Goal: Task Accomplishment & Management: Manage account settings

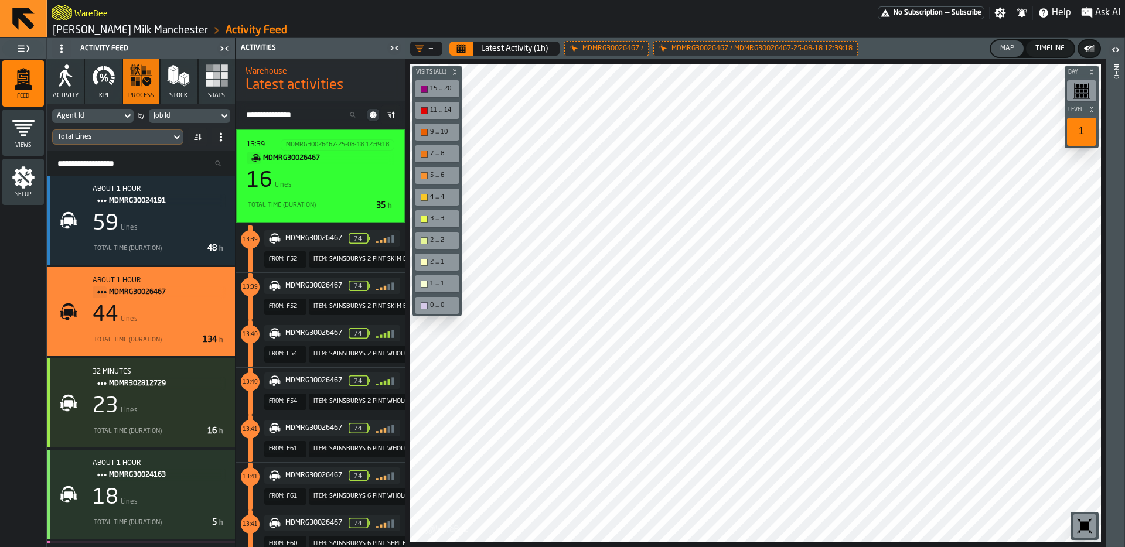
click at [392, 45] on icon "button-toggle-Close me" at bounding box center [394, 48] width 14 height 14
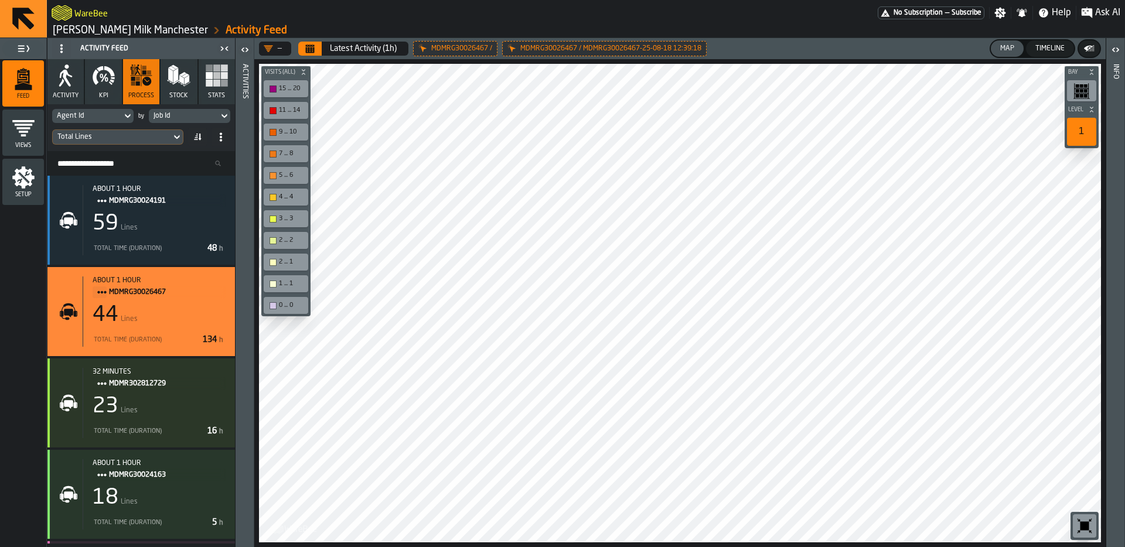
click at [1035, 52] on div "Timeline" at bounding box center [1050, 49] width 39 height 8
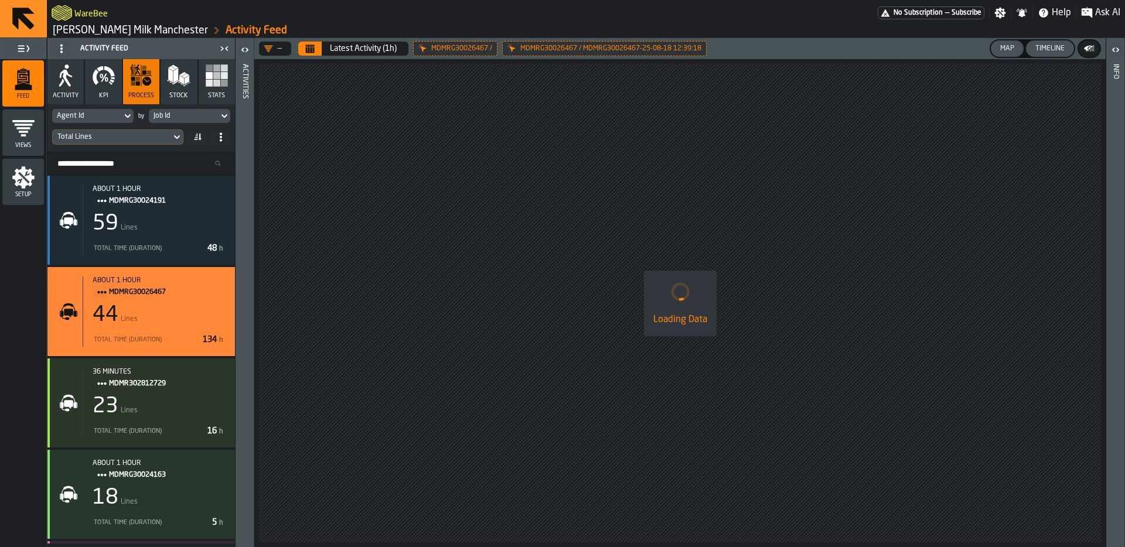
click at [1018, 50] on div "Map" at bounding box center [1007, 49] width 23 height 8
click at [218, 49] on icon "button-toggle-Close me" at bounding box center [224, 49] width 14 height 14
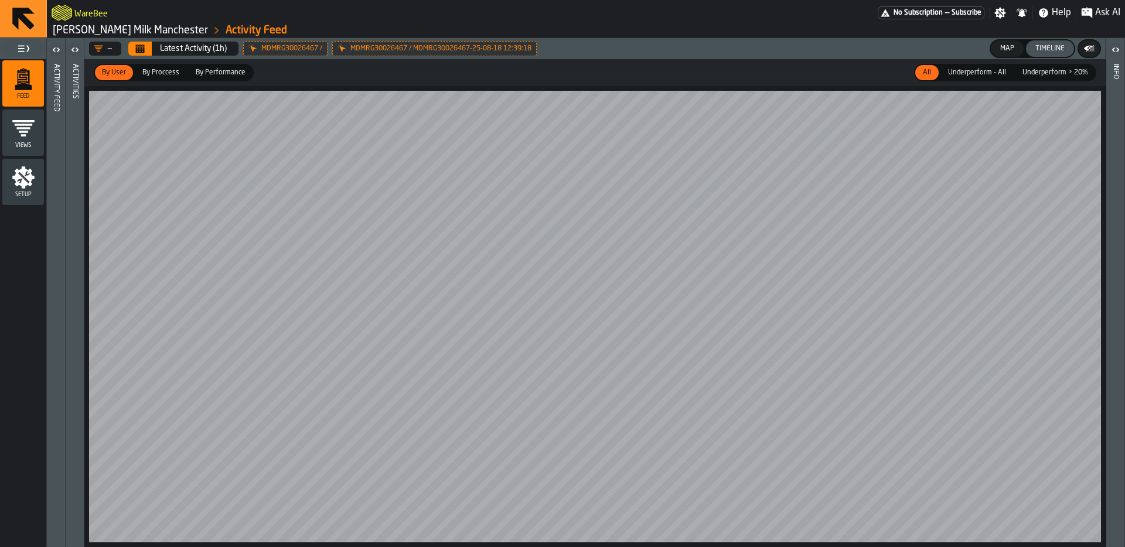
click at [134, 48] on button "Calendar" at bounding box center [139, 49] width 23 height 14
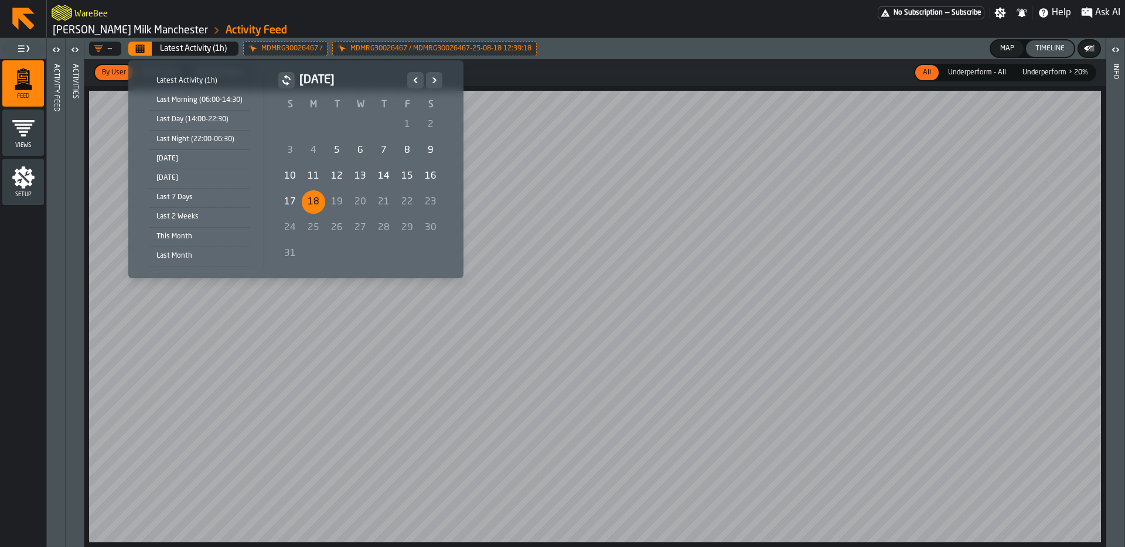
click at [211, 156] on div "[DATE]" at bounding box center [199, 158] width 100 height 13
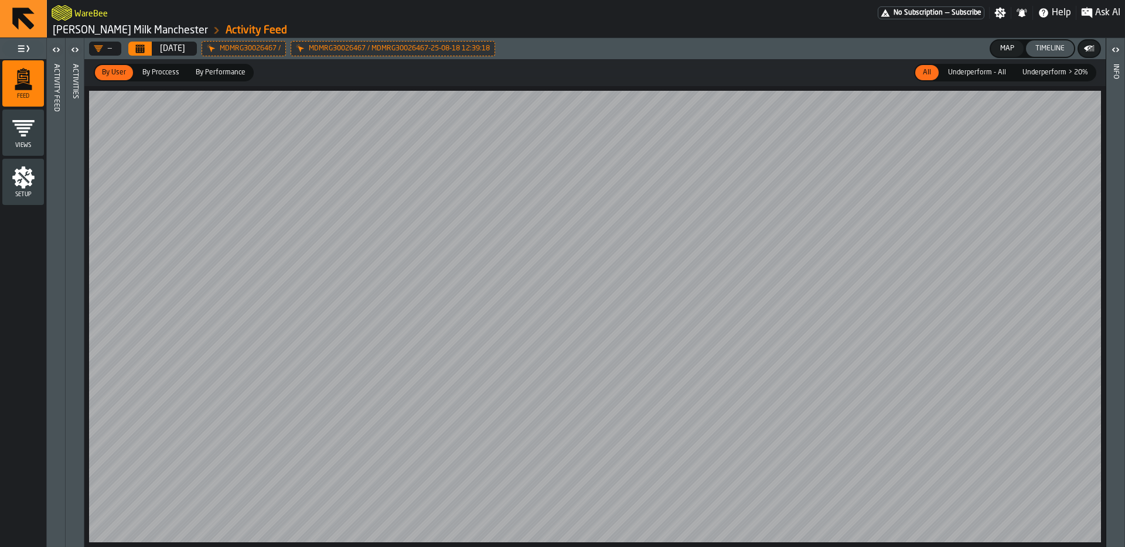
click at [52, 51] on icon "button-toggle-Open" at bounding box center [56, 50] width 14 height 14
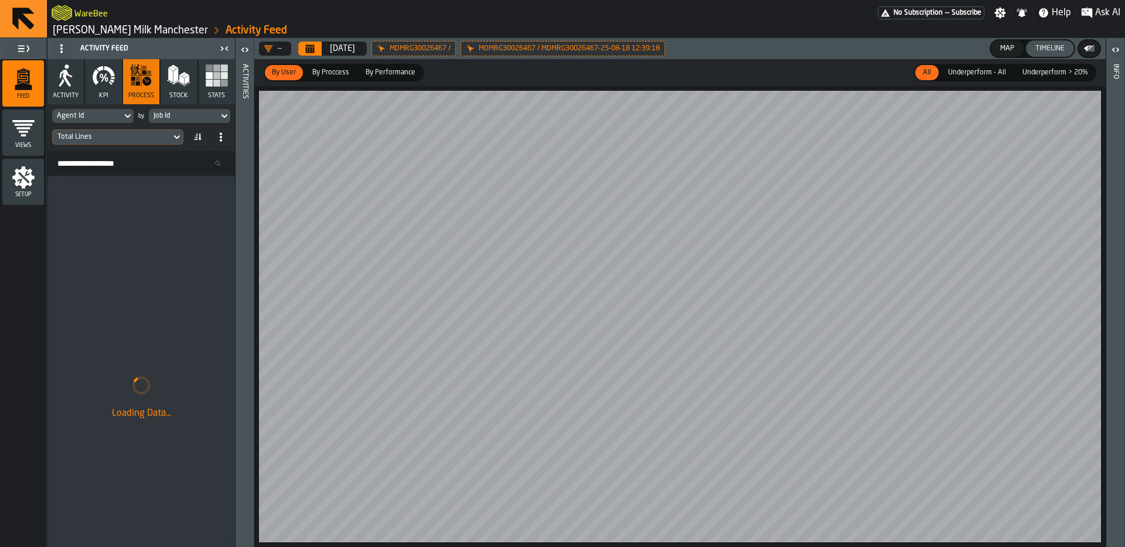
click at [343, 48] on div "[DATE]" at bounding box center [342, 48] width 25 height 9
click at [0, 0] on icon at bounding box center [0, 0] width 0 height 0
click at [243, 128] on div "Activities" at bounding box center [245, 303] width 8 height 483
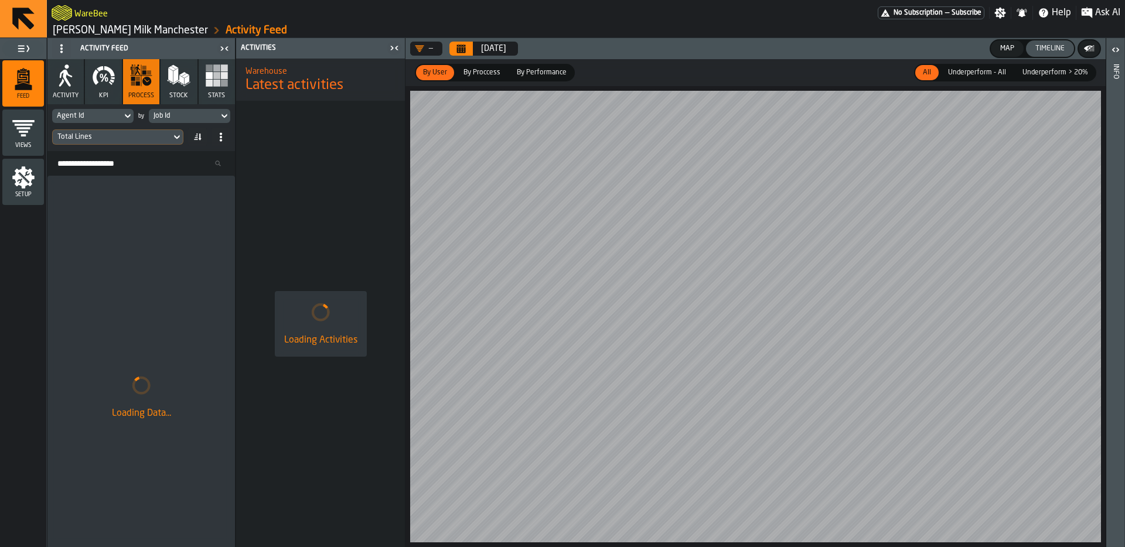
click at [1013, 49] on div "Map" at bounding box center [1007, 49] width 23 height 8
click at [1045, 49] on div "Timeline" at bounding box center [1050, 49] width 39 height 8
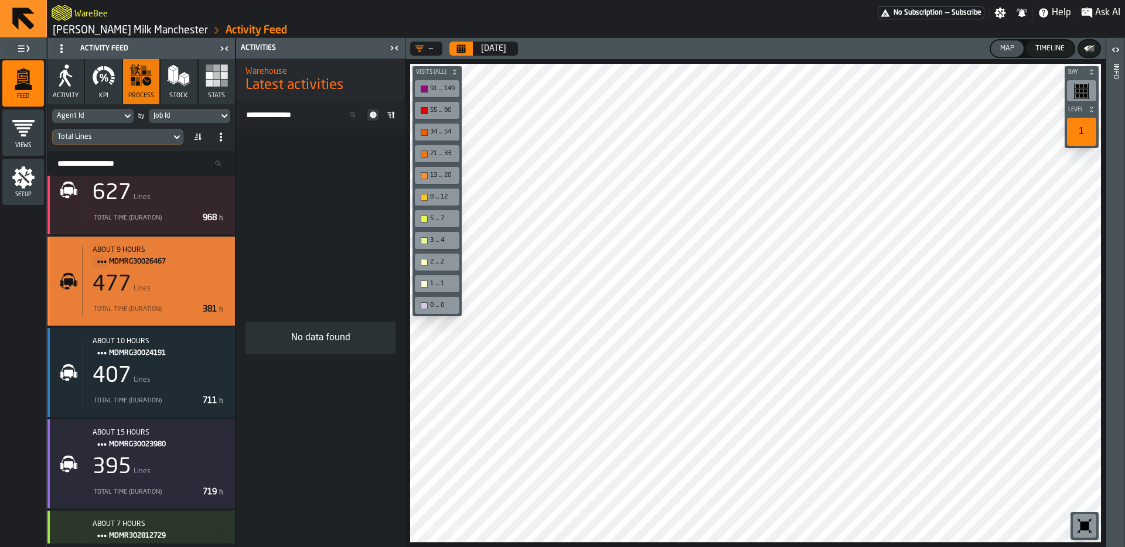
scroll to position [31, 0]
click at [185, 296] on div "477 Lines" at bounding box center [159, 284] width 133 height 23
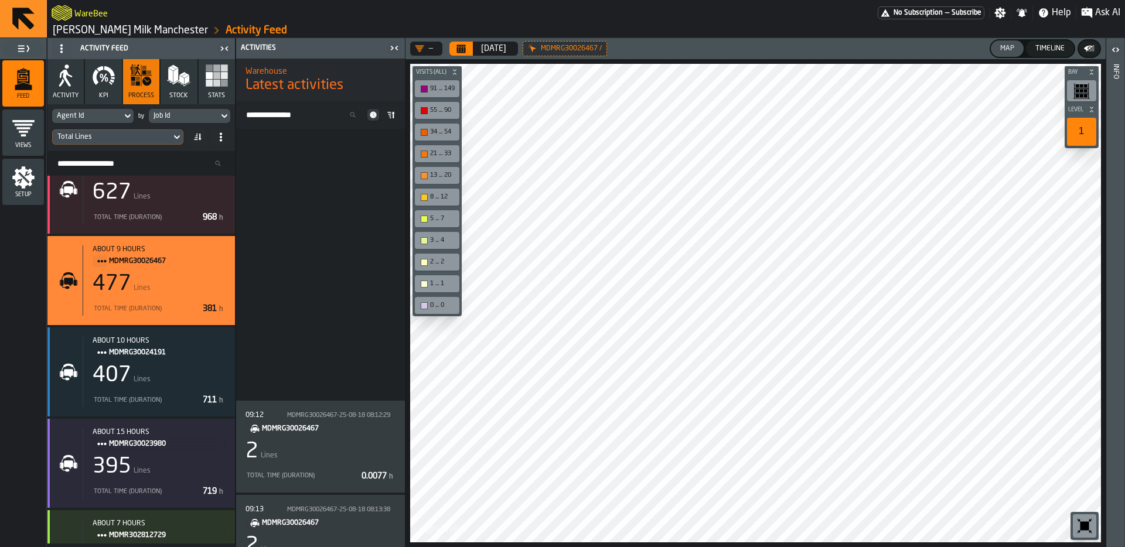
scroll to position [2941, 0]
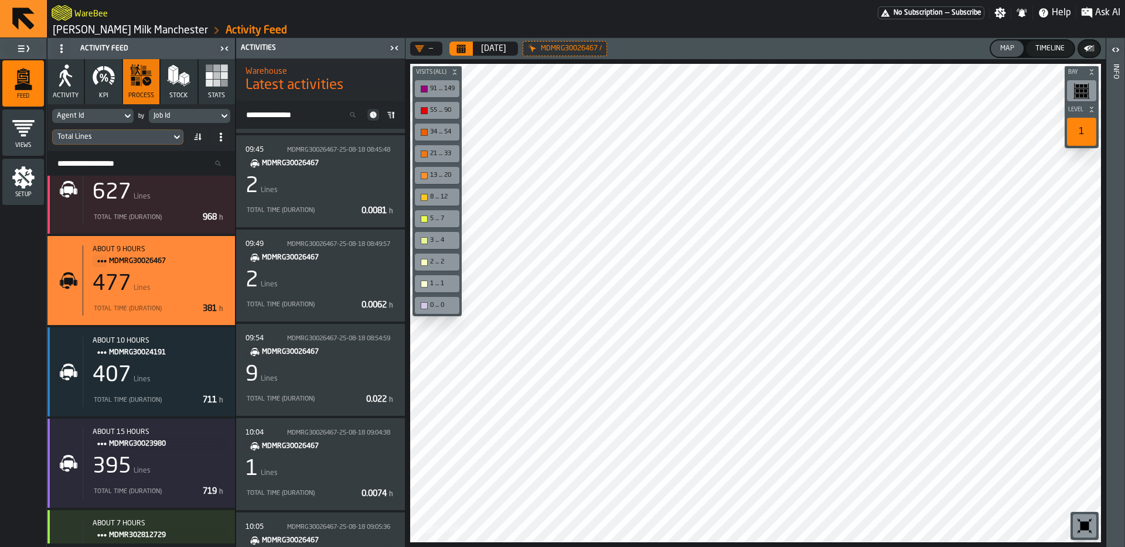
click at [392, 115] on icon at bounding box center [390, 114] width 9 height 9
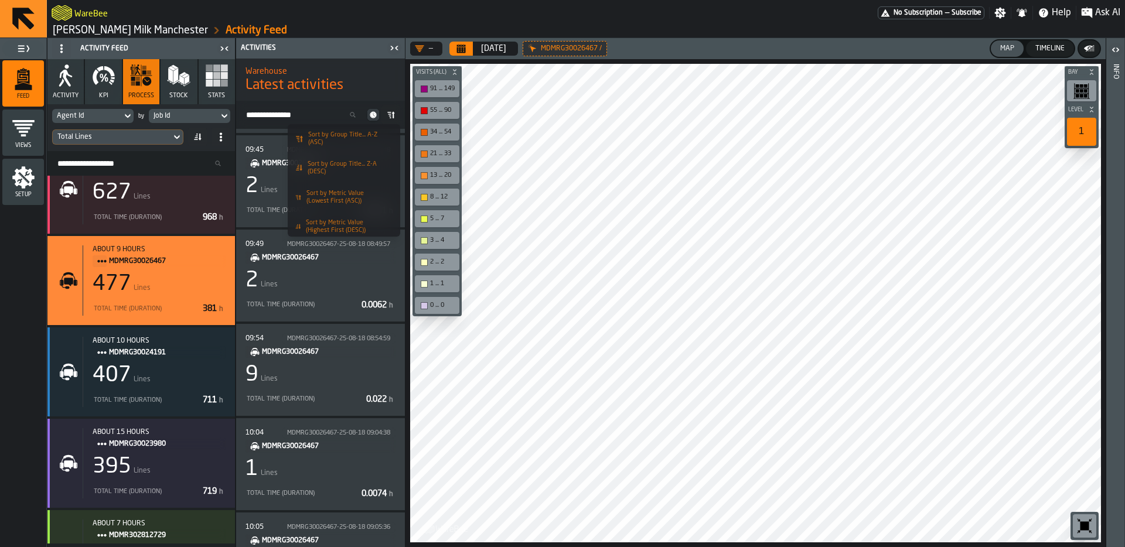
scroll to position [55, 0]
click at [351, 76] on h2 "Warehouse" at bounding box center [321, 70] width 150 height 12
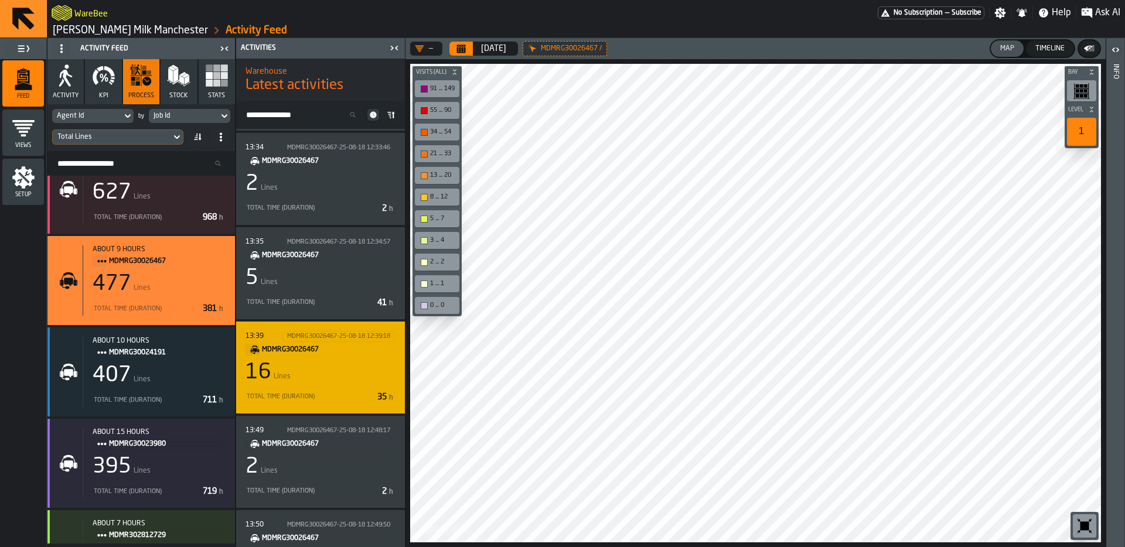
scroll to position [6255, 0]
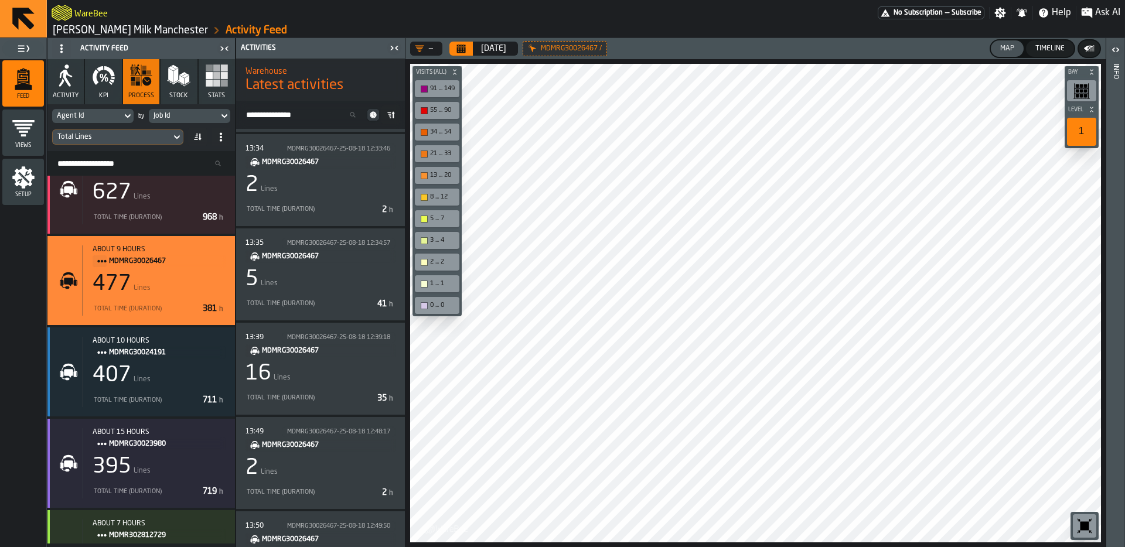
click at [1056, 48] on div "Timeline" at bounding box center [1050, 49] width 39 height 8
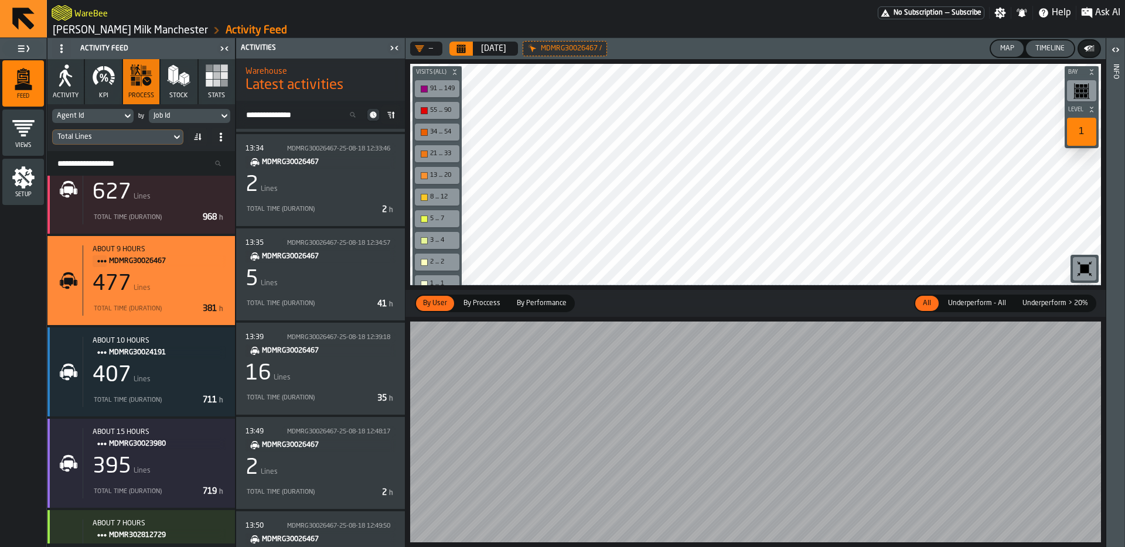
click at [1013, 45] on div "Map" at bounding box center [1007, 49] width 23 height 8
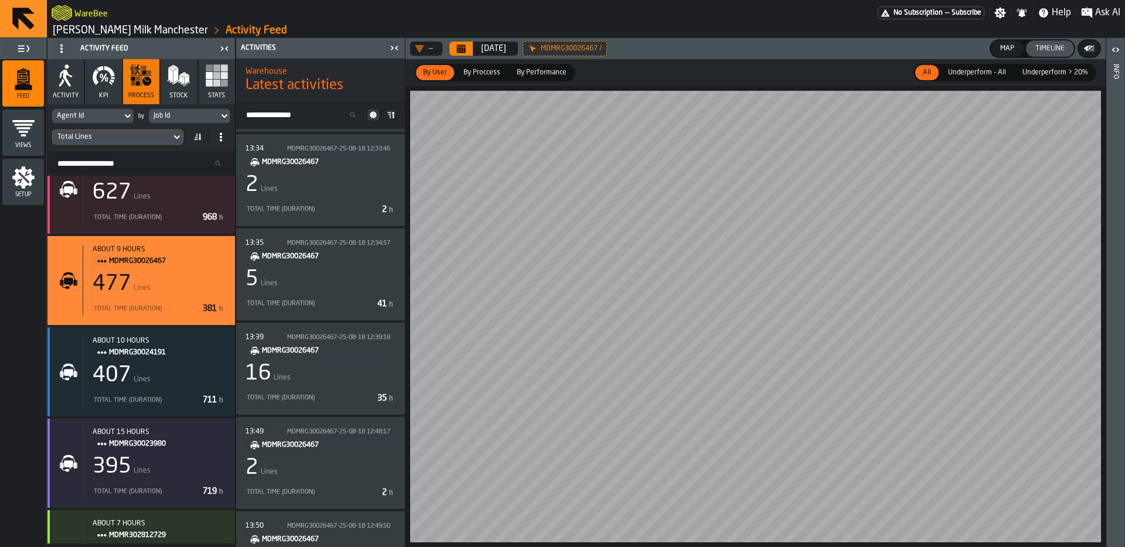
click at [515, 81] on div "— [DATE] MDMRG30026467 / Map Timeline By User By User By Proccess By Proccess B…" at bounding box center [756, 292] width 700 height 509
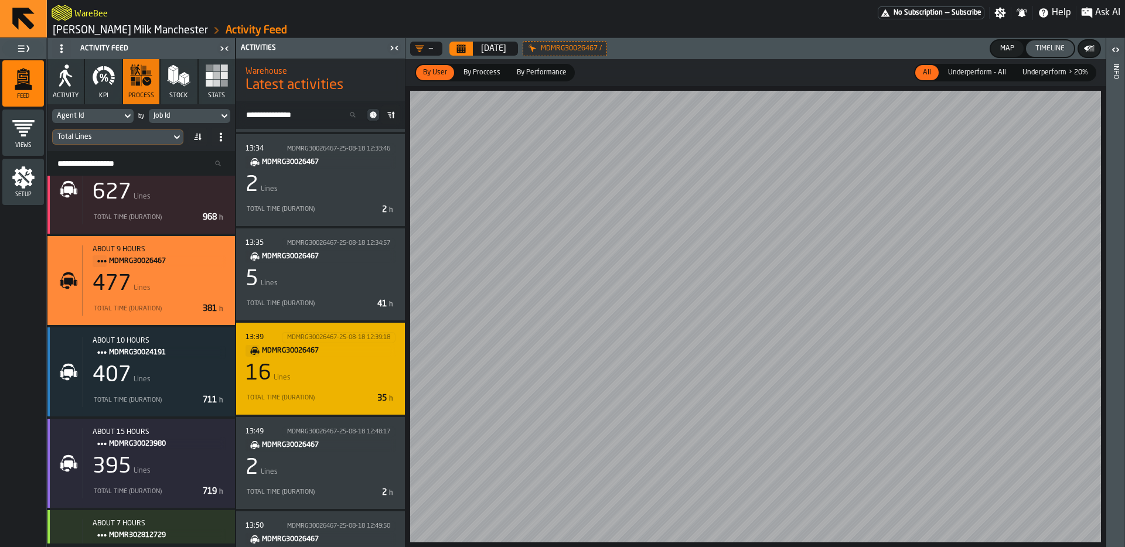
click at [388, 393] on main "Feed Views Setup Activity Feed Activity KPI process Stock Stats Agent Id by Job…" at bounding box center [562, 292] width 1125 height 509
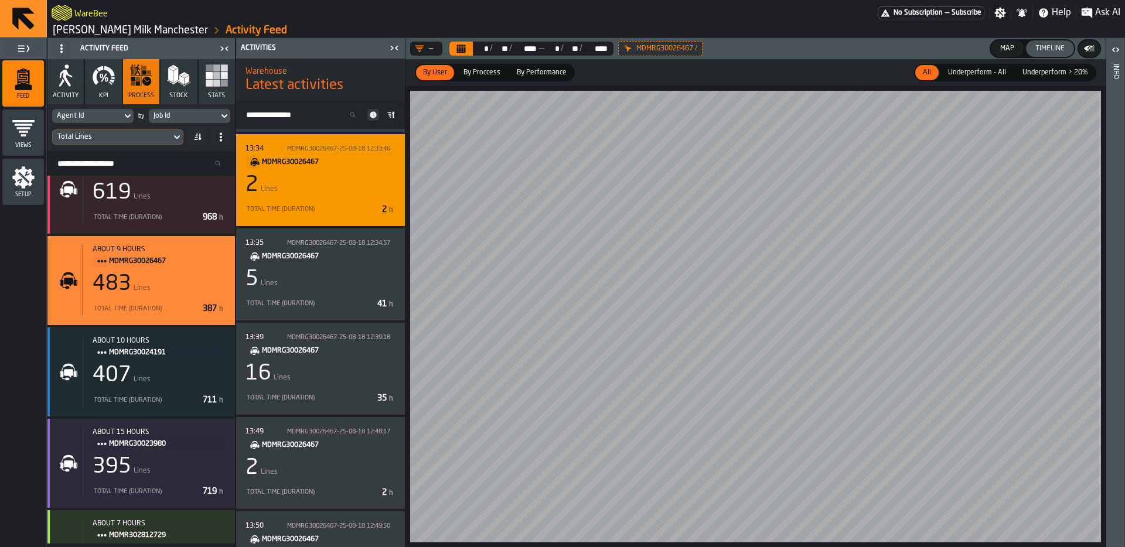
click at [328, 178] on div "2 Lines" at bounding box center [321, 184] width 150 height 23
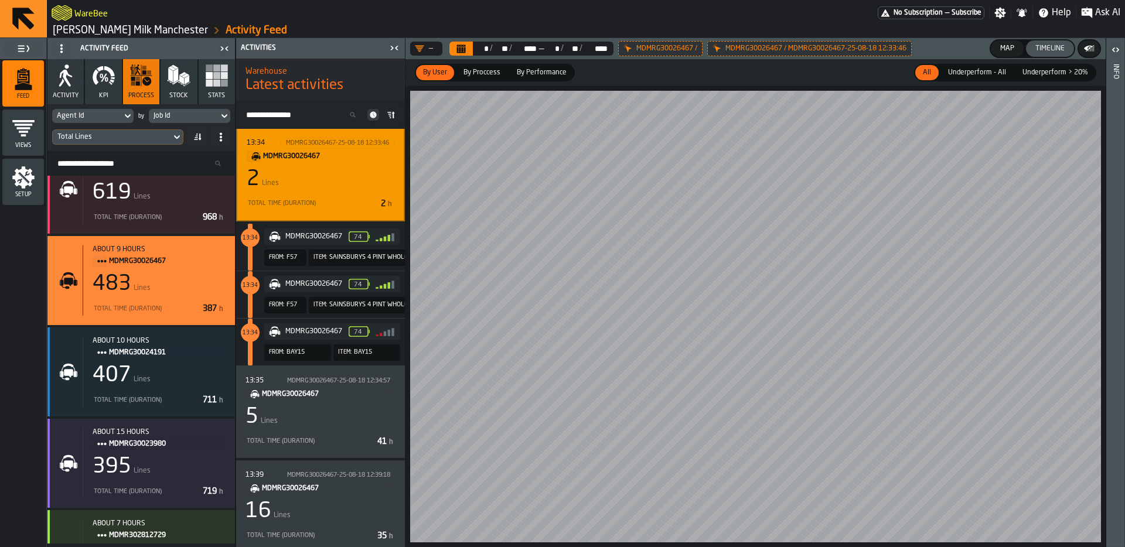
scroll to position [6246, 0]
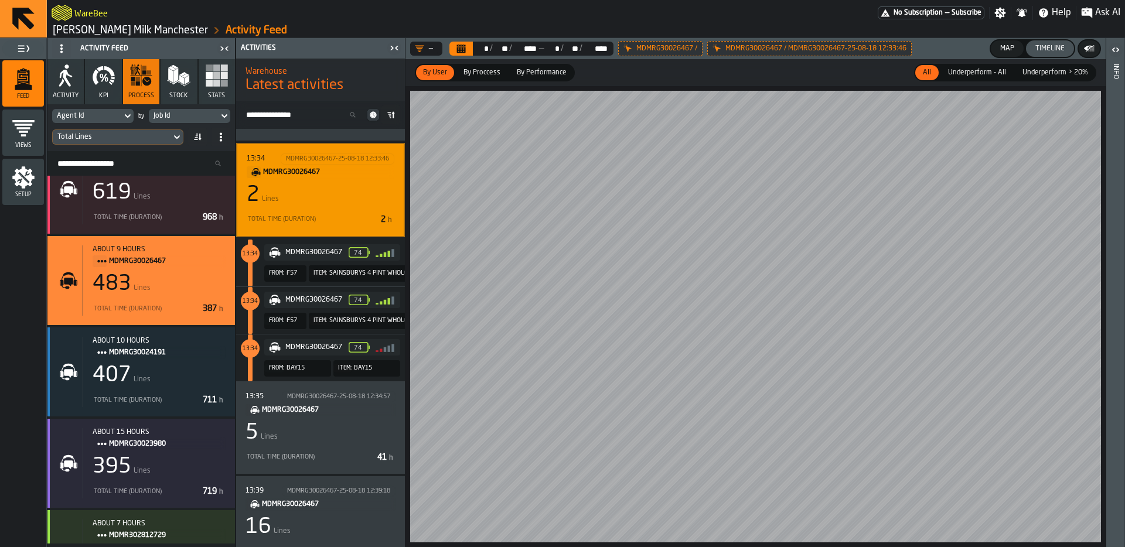
click at [322, 156] on div "MDMRG30026467-25-08-18 12:33:46" at bounding box center [337, 159] width 103 height 8
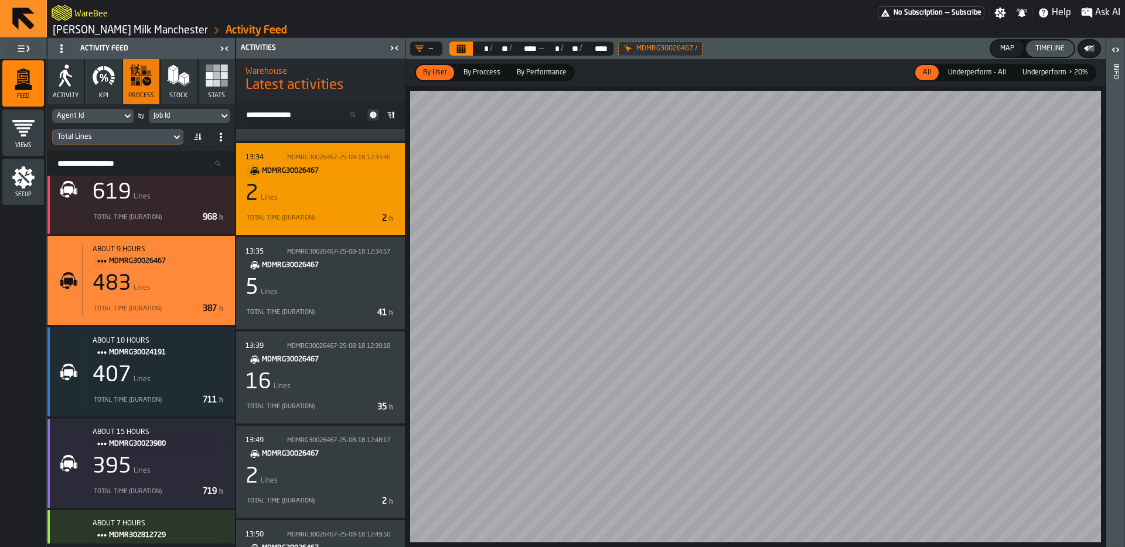
click at [322, 156] on div "MDMRG30026467-25-08-18 12:33:46" at bounding box center [338, 158] width 103 height 8
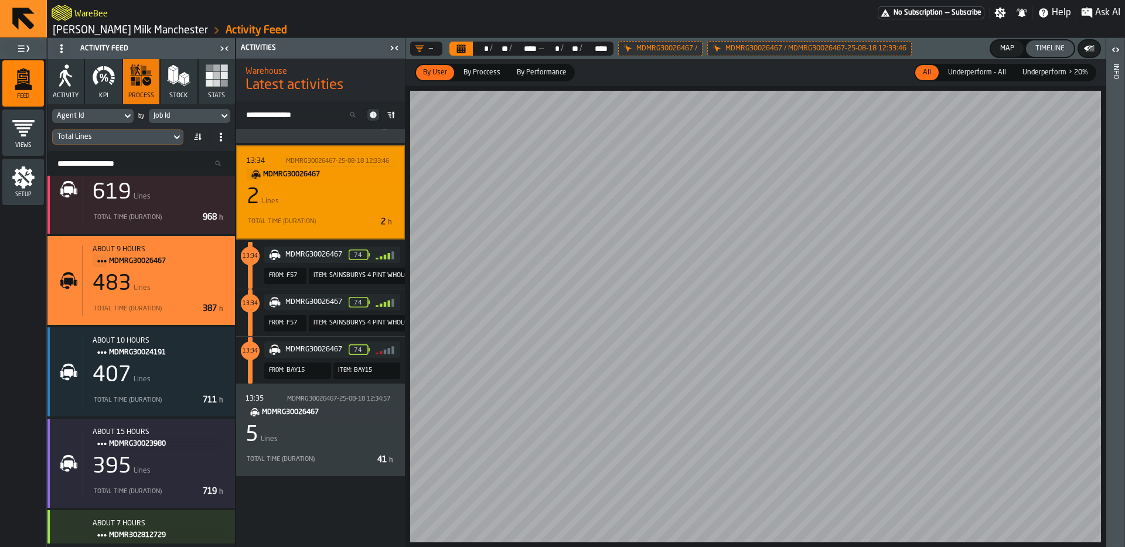
scroll to position [6168, 0]
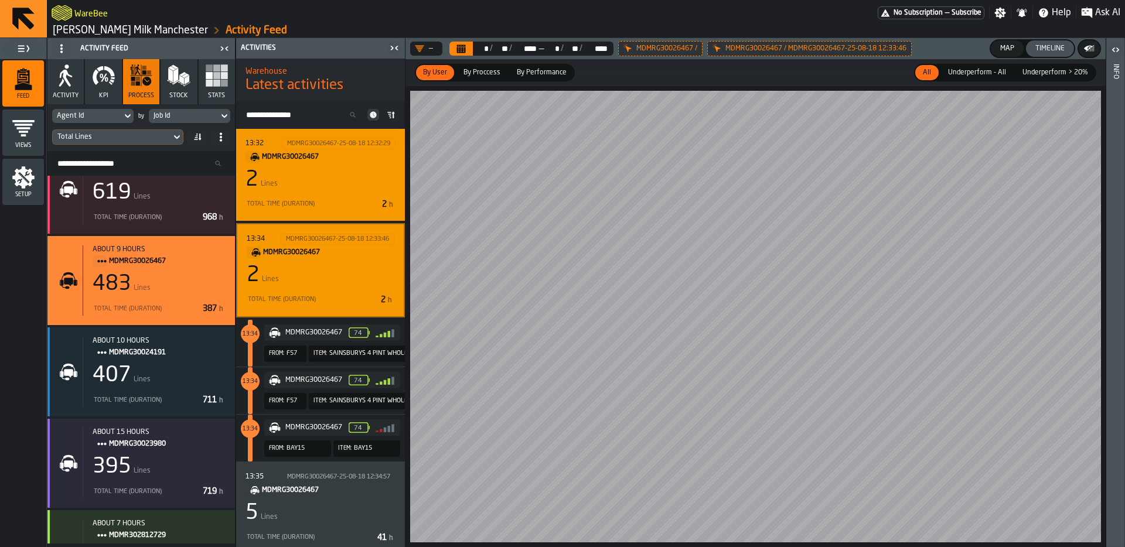
click at [294, 157] on span "MDMRG30026467" at bounding box center [324, 157] width 124 height 13
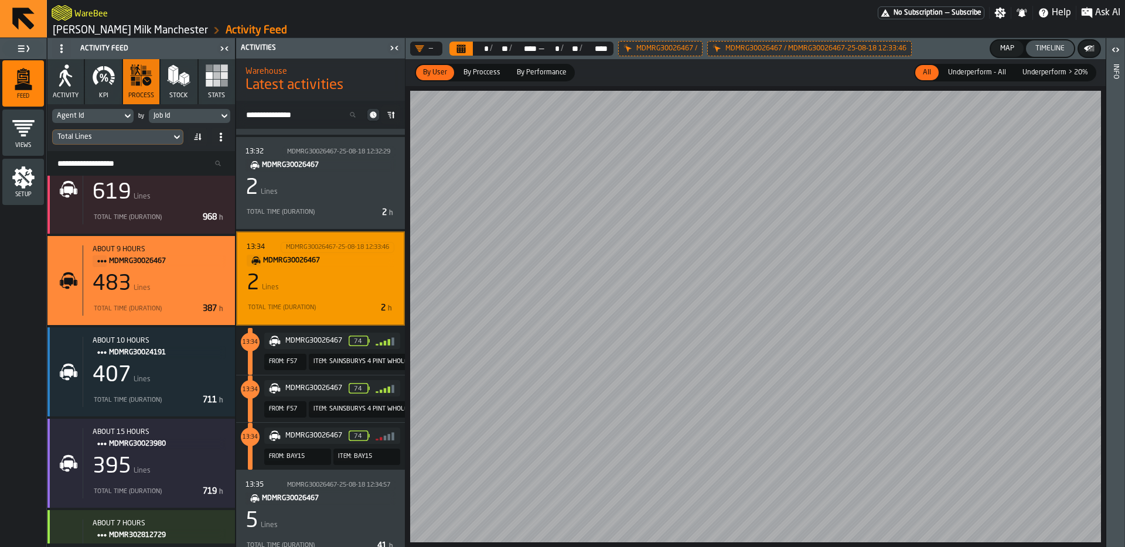
scroll to position [6159, 0]
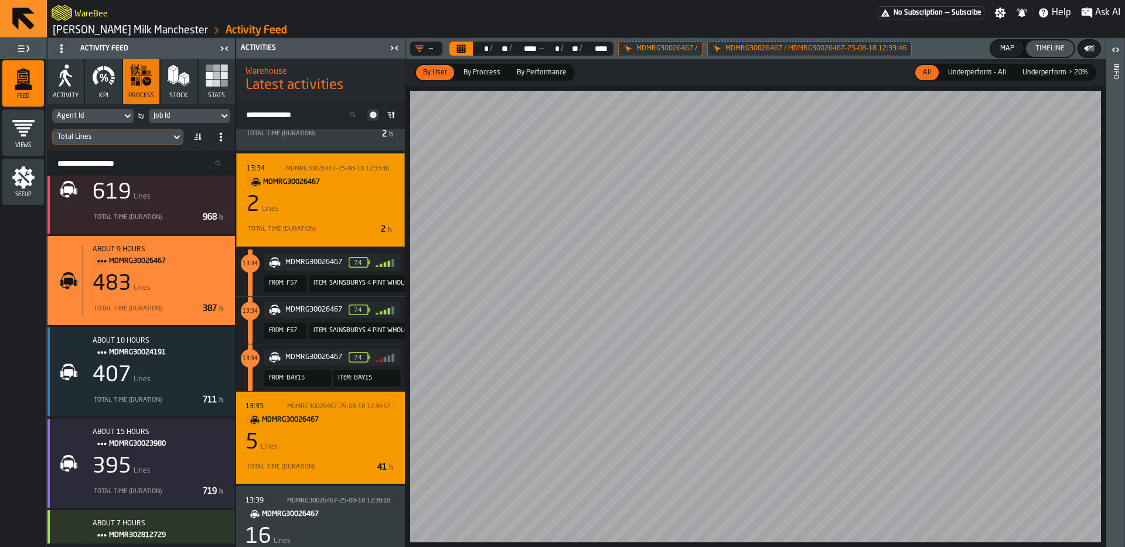
click at [334, 424] on span "MDMRG30026467" at bounding box center [324, 420] width 124 height 13
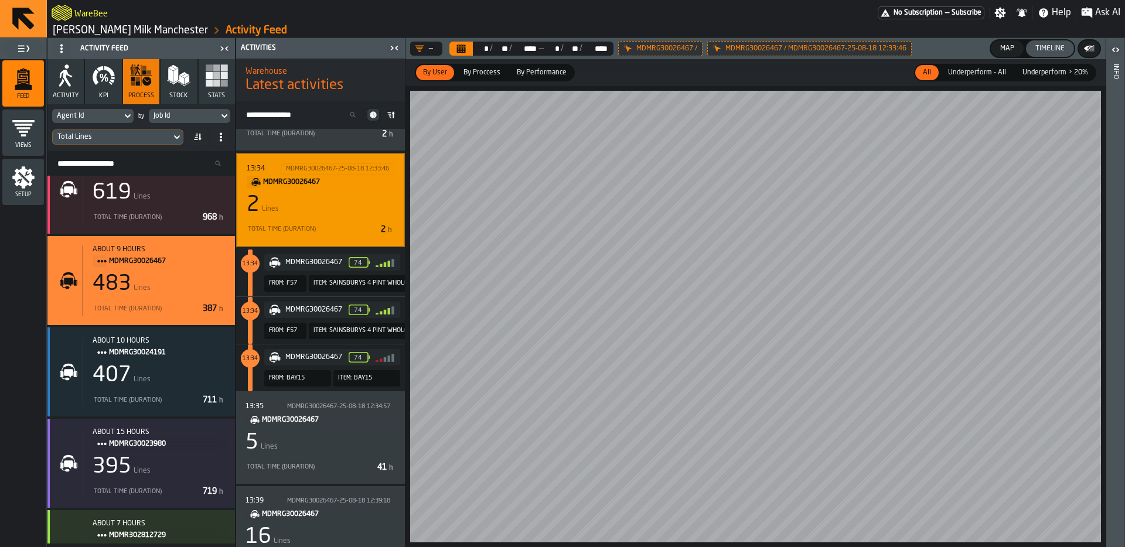
scroll to position [6168, 0]
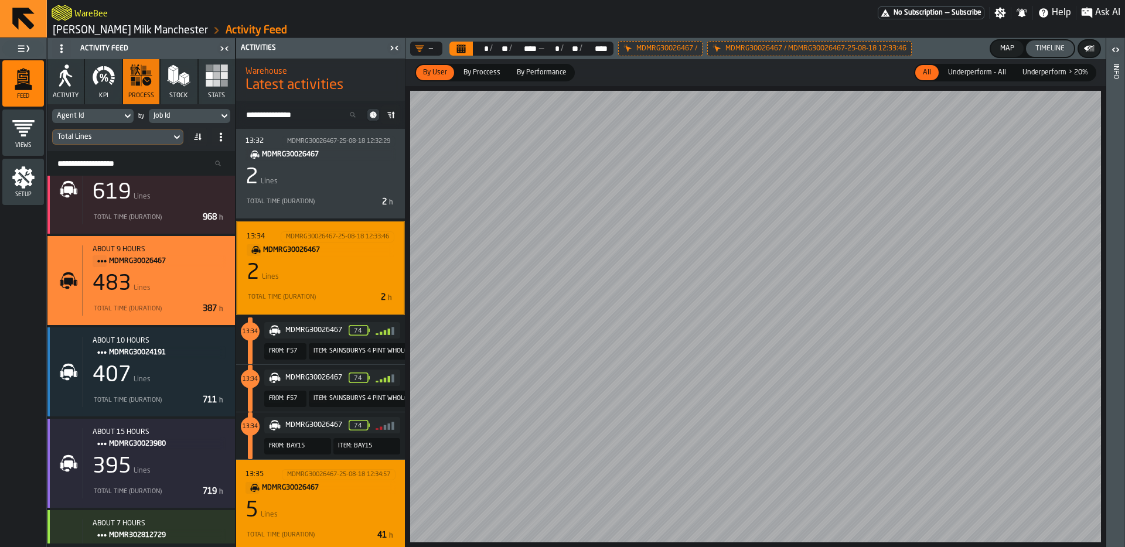
click at [325, 522] on div "5 Lines" at bounding box center [321, 510] width 150 height 23
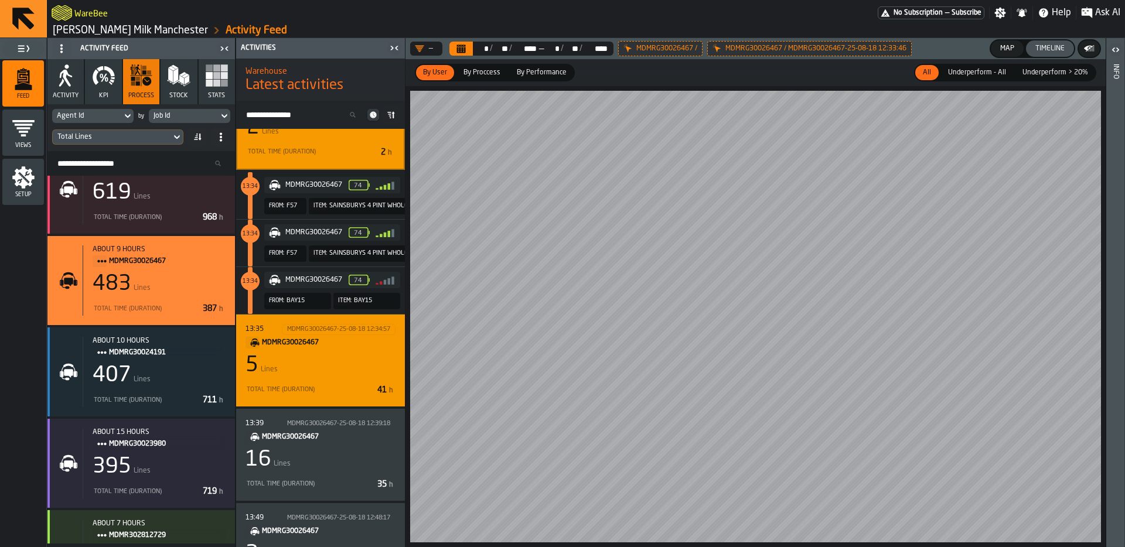
click at [335, 379] on div "13:35 MDMRG30026467-25-08-18 12:34:57 MDMRG30026467 5 Lines Total Time (Duratio…" at bounding box center [321, 360] width 150 height 73
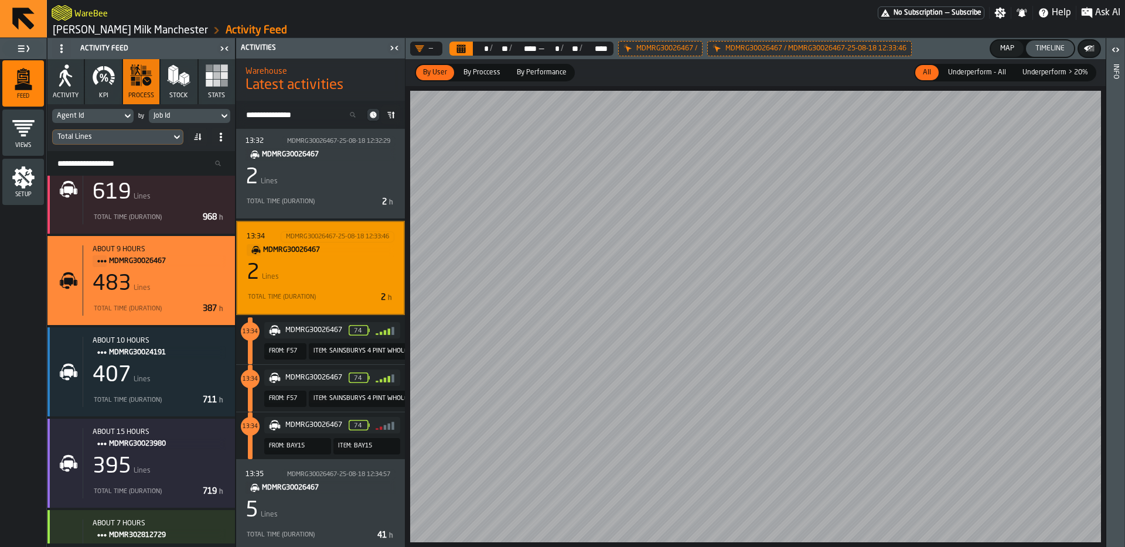
click at [342, 266] on div "2 Lines" at bounding box center [321, 272] width 148 height 23
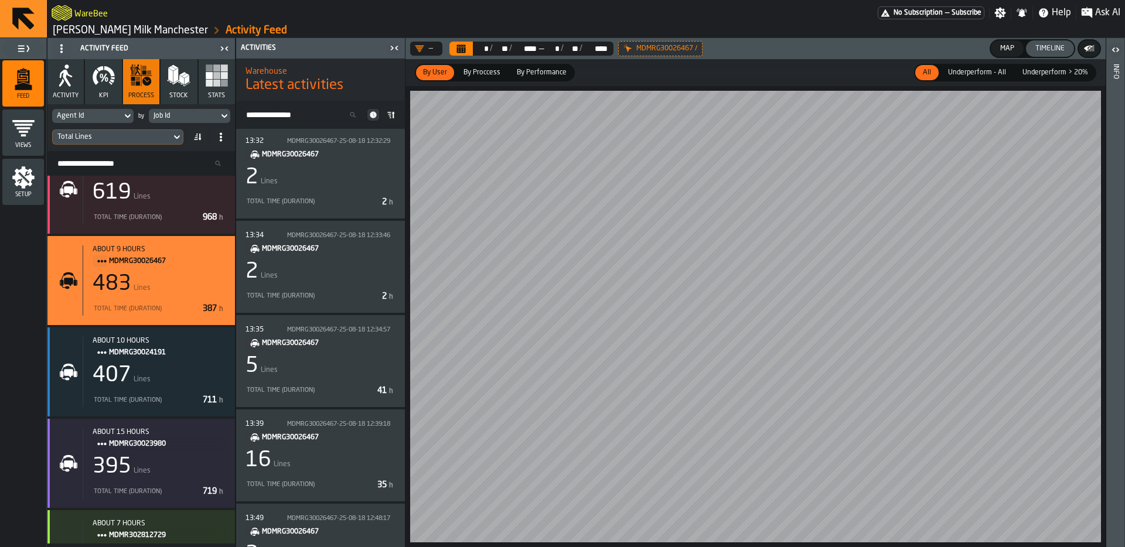
click at [1004, 41] on button "Map" at bounding box center [1007, 48] width 33 height 16
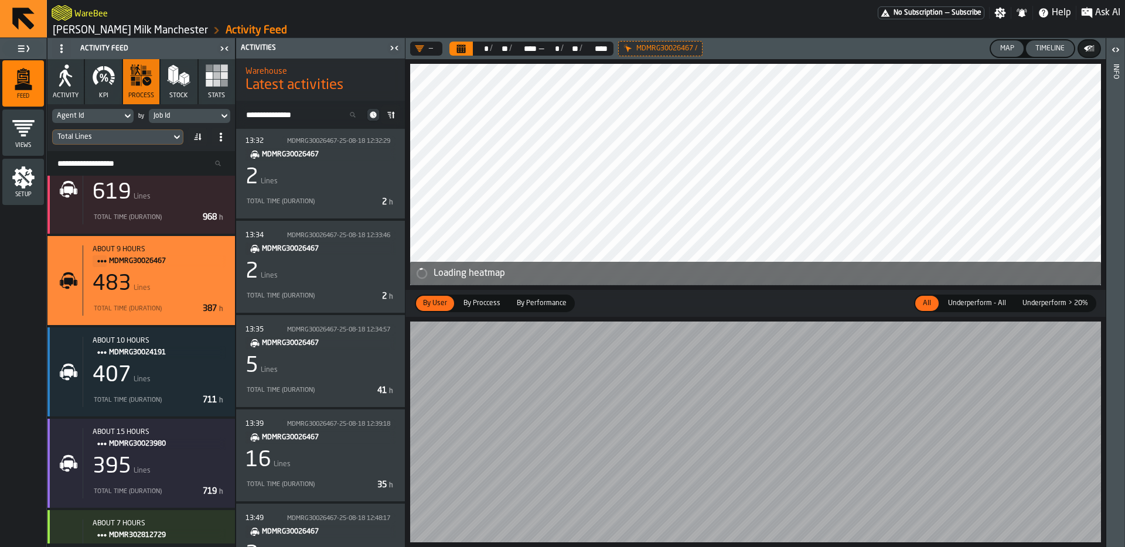
click at [1062, 53] on button "Timeline" at bounding box center [1050, 48] width 48 height 16
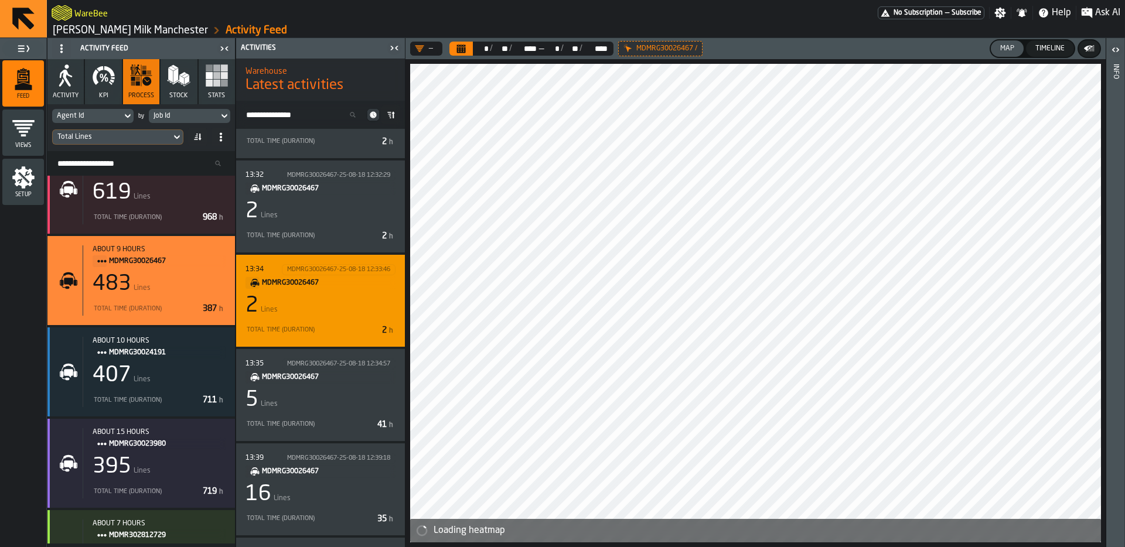
scroll to position [6157, 0]
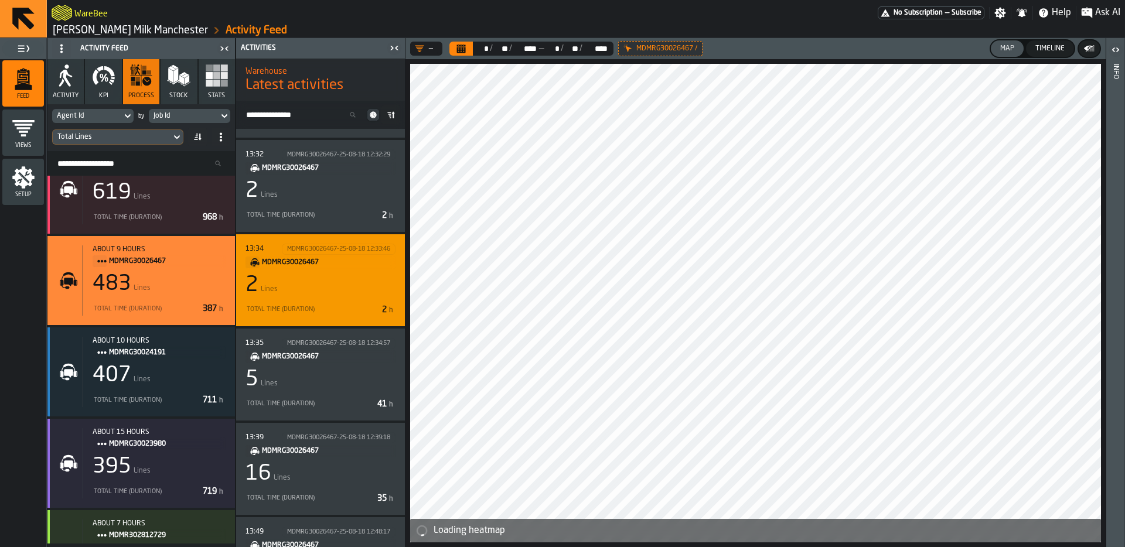
click at [354, 290] on div "2 Lines" at bounding box center [321, 285] width 150 height 23
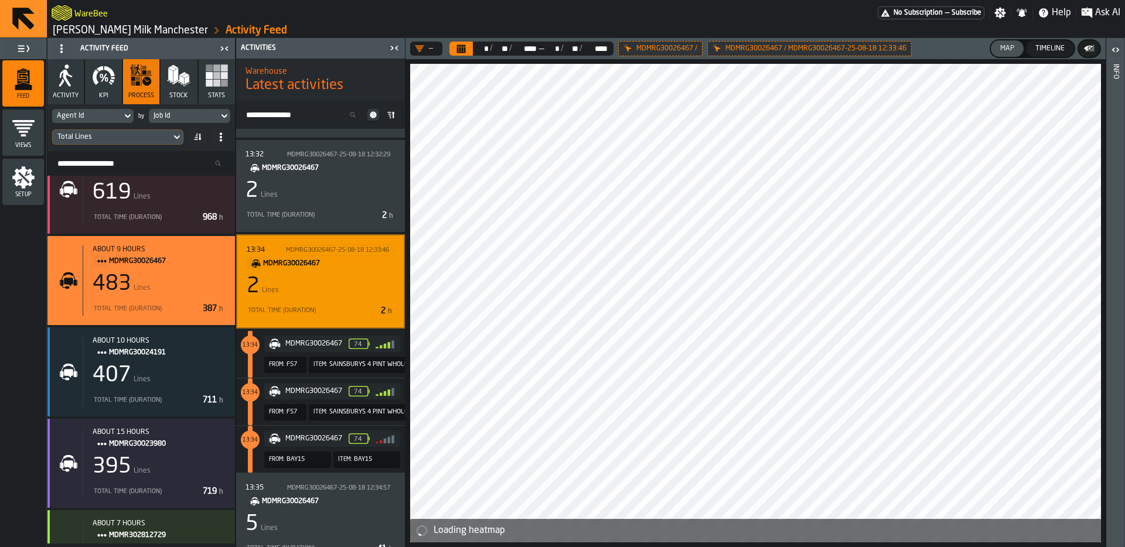
scroll to position [6168, 0]
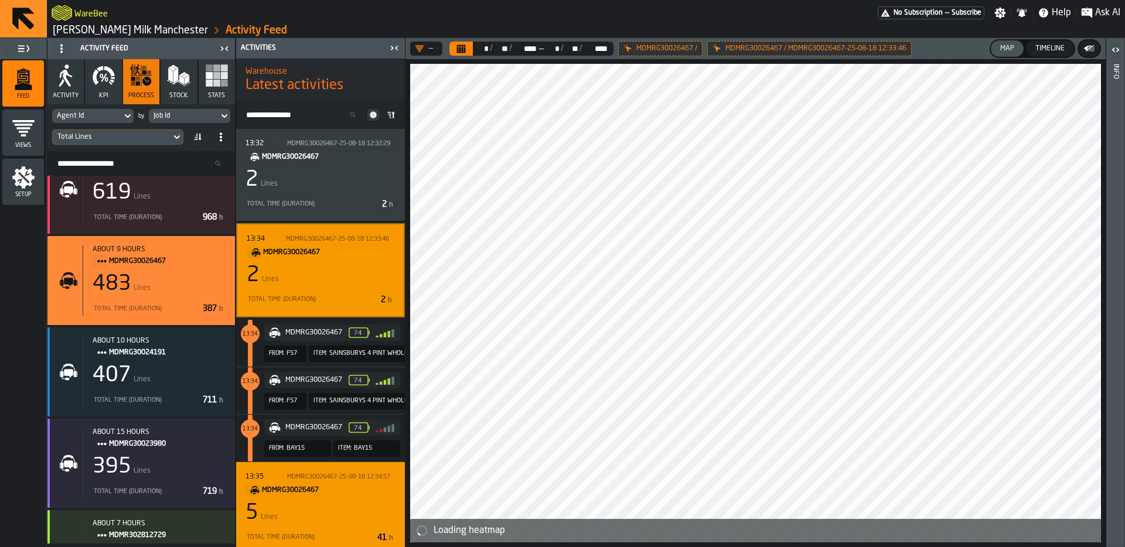
click at [321, 503] on div "5 Lines" at bounding box center [321, 513] width 150 height 23
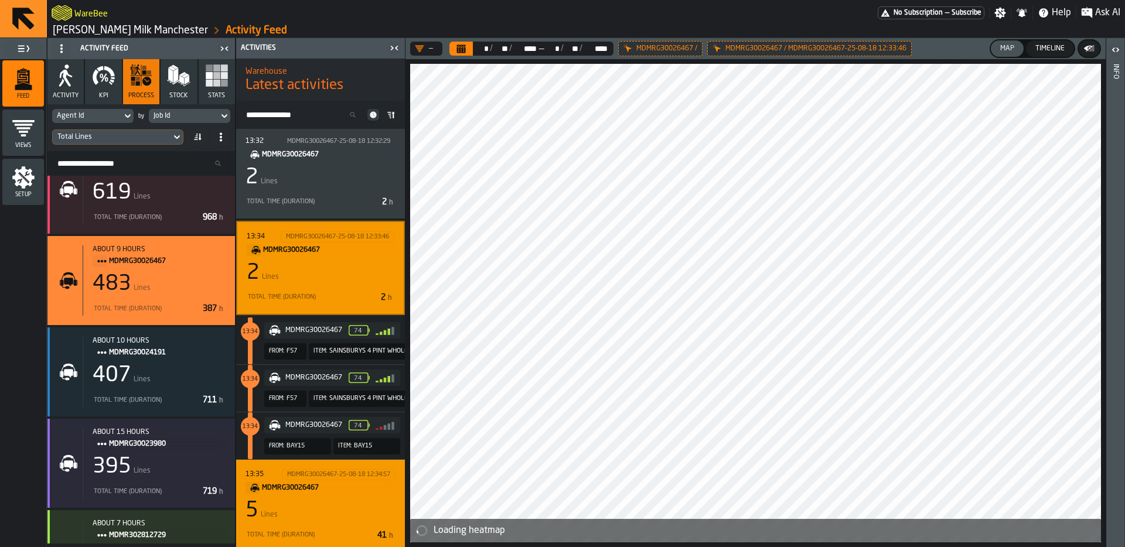
scroll to position [6196, 0]
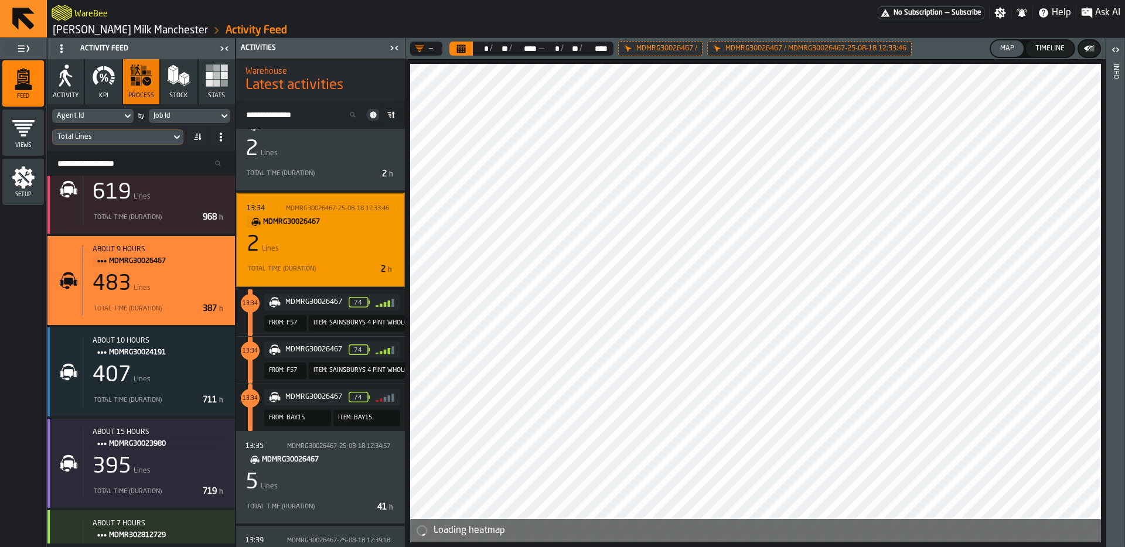
click at [332, 256] on div "13:34 MDMRG30026467-25-08-18 12:33:46 MDMRG30026467 2 Lines Total Time (Duratio…" at bounding box center [321, 239] width 148 height 73
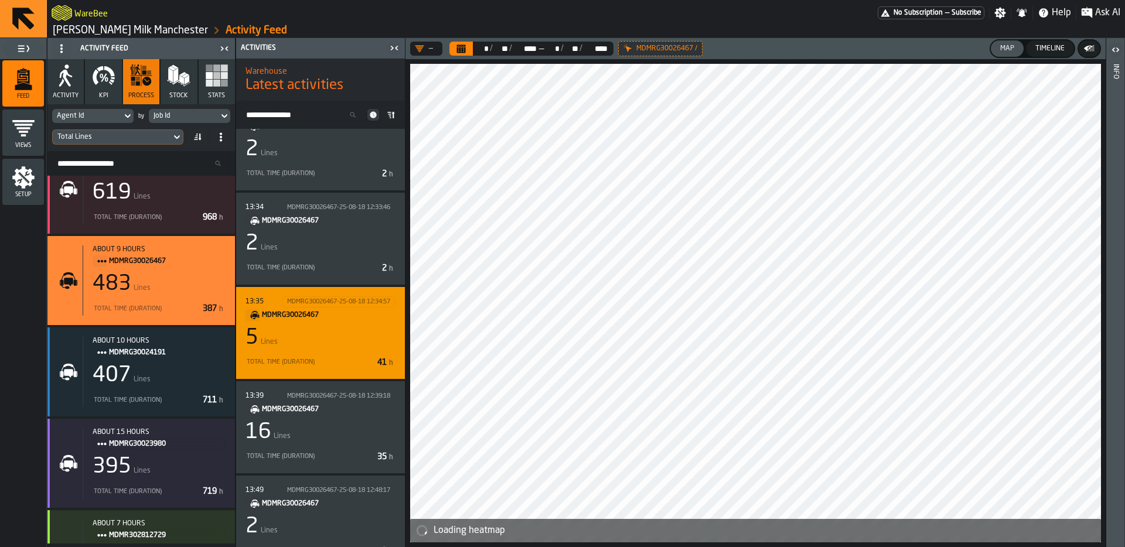
click at [332, 341] on div "5 Lines" at bounding box center [321, 337] width 150 height 23
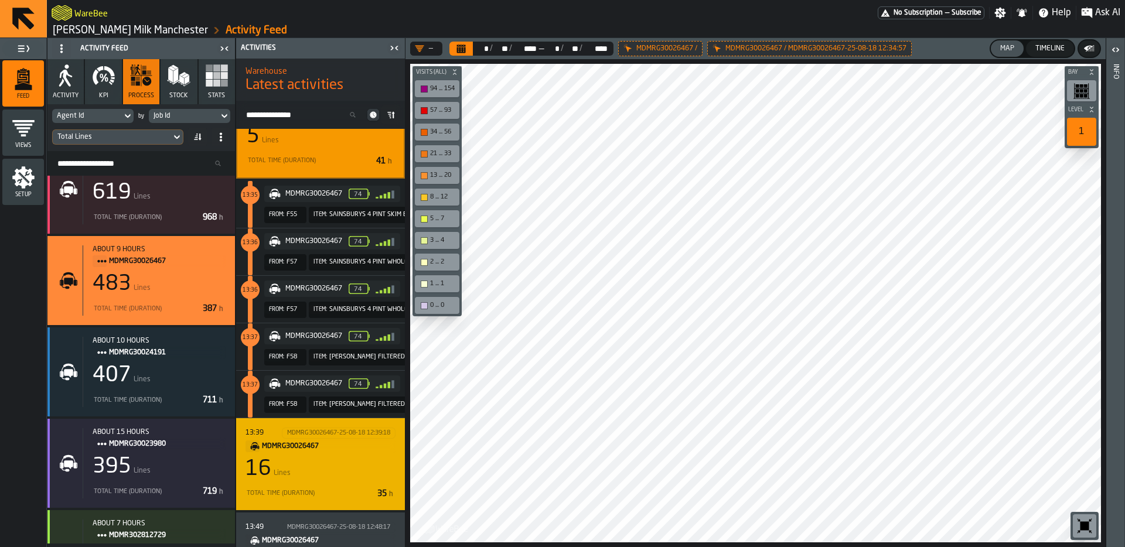
scroll to position [6379, 0]
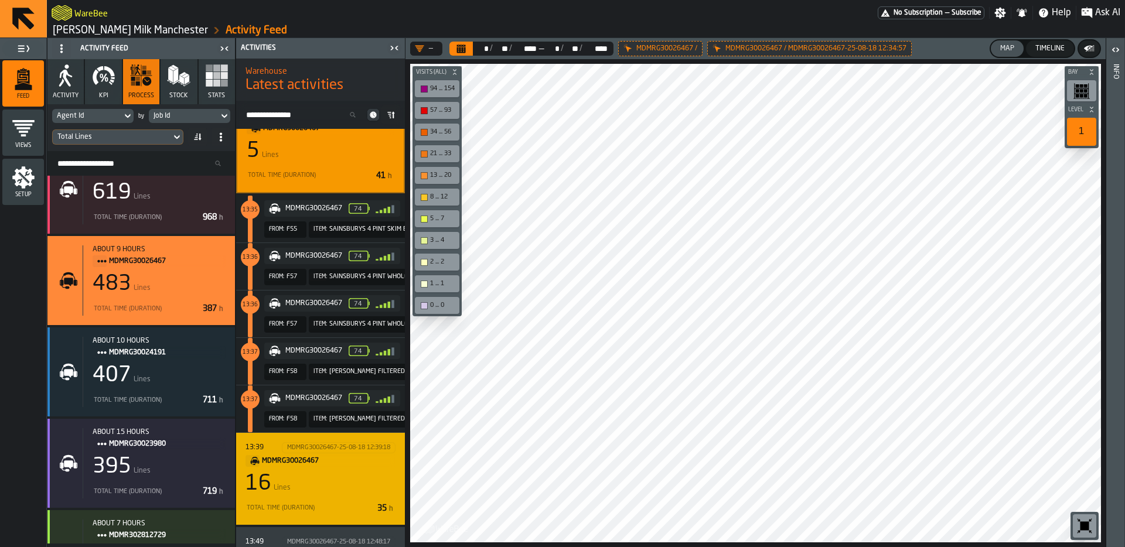
click at [353, 485] on div "16 Lines" at bounding box center [321, 483] width 150 height 23
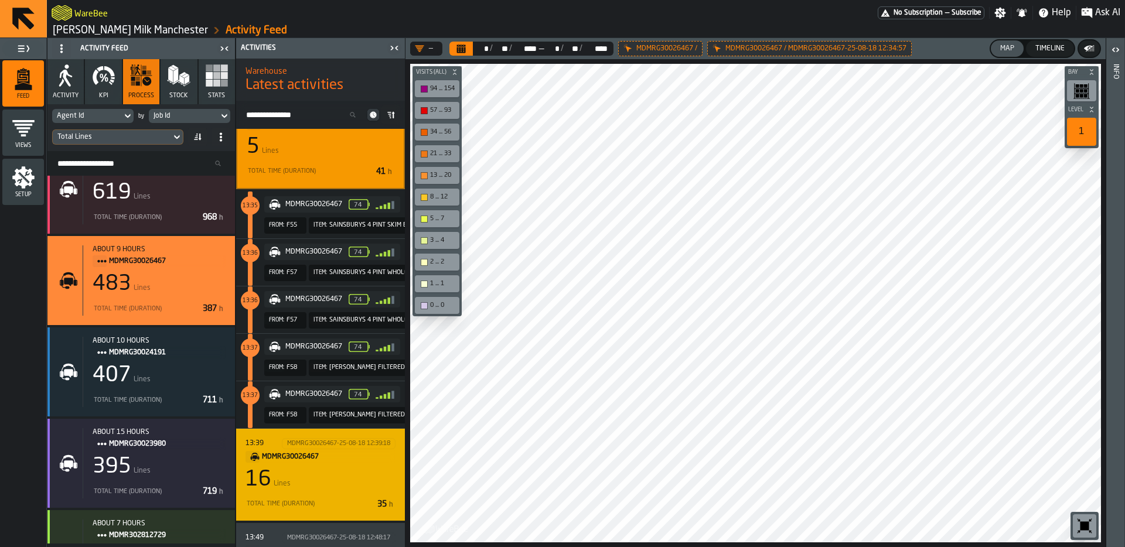
scroll to position [6327, 0]
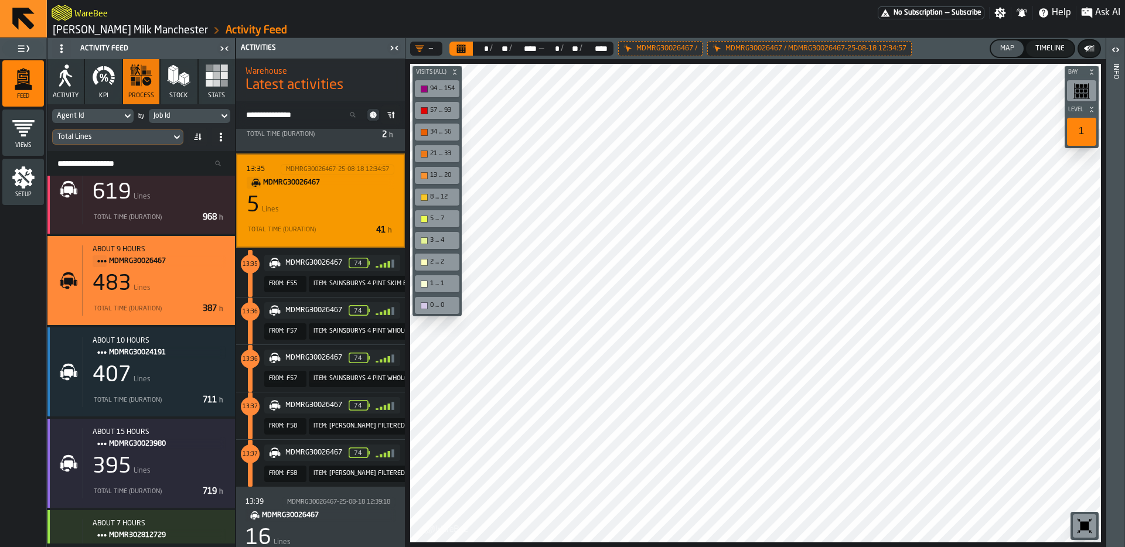
click at [363, 210] on div "5 Lines" at bounding box center [321, 205] width 148 height 23
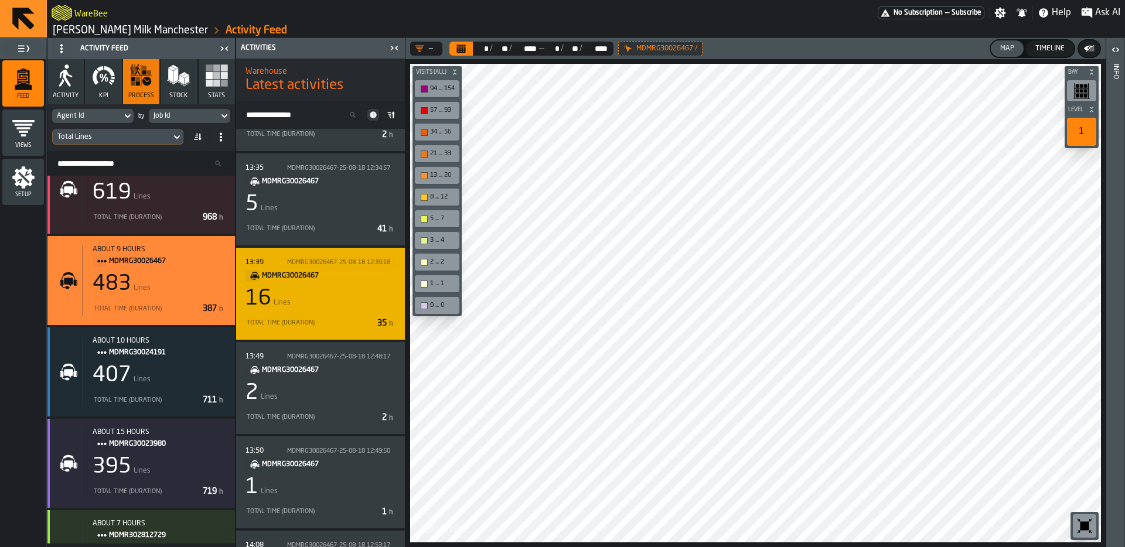
click at [346, 288] on div "16 Lines" at bounding box center [321, 298] width 150 height 23
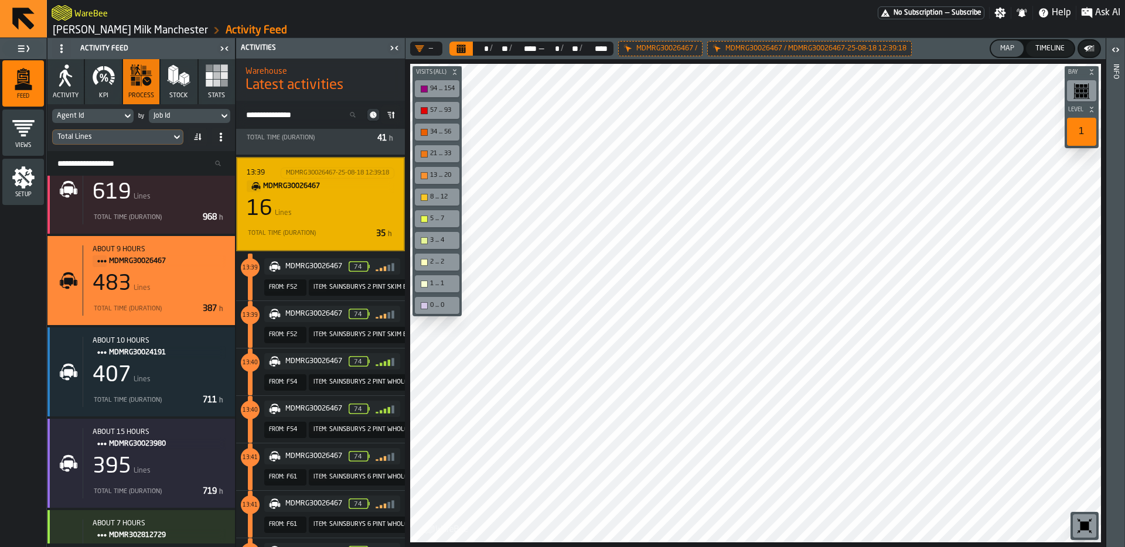
scroll to position [6293, 0]
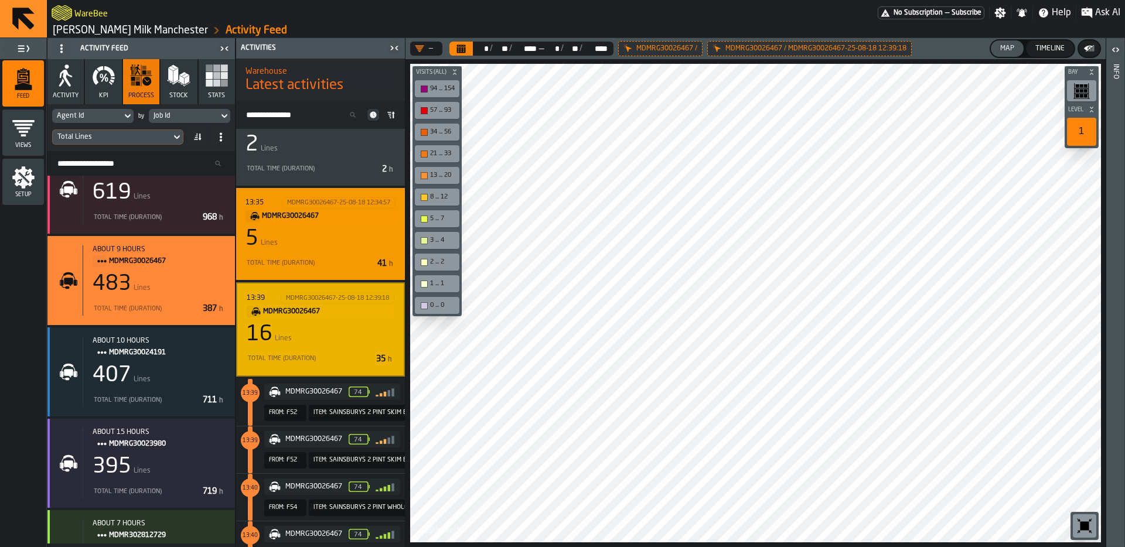
click at [321, 236] on div "5 Lines" at bounding box center [321, 238] width 150 height 23
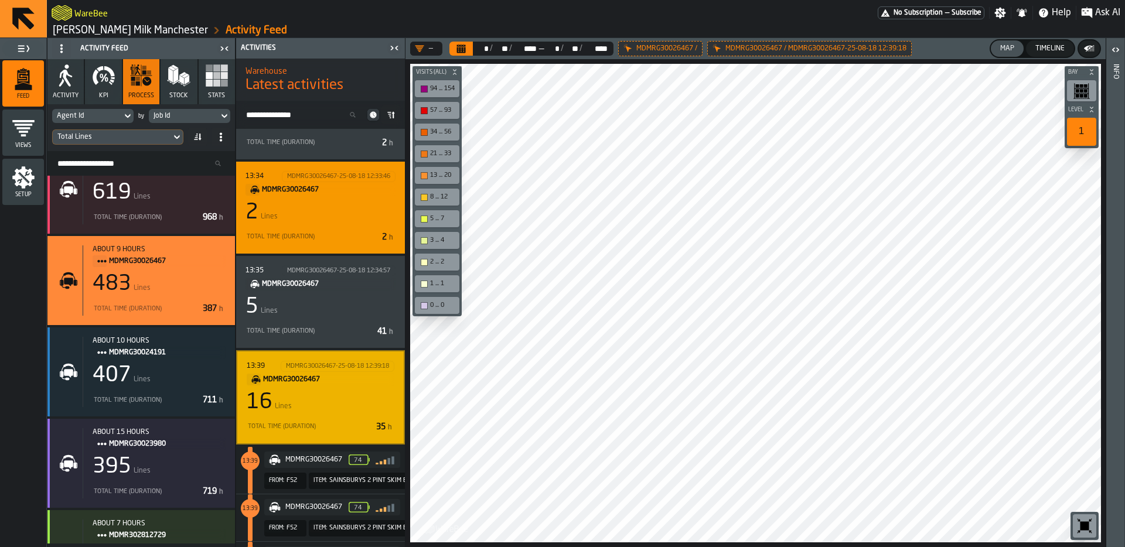
scroll to position [6228, 0]
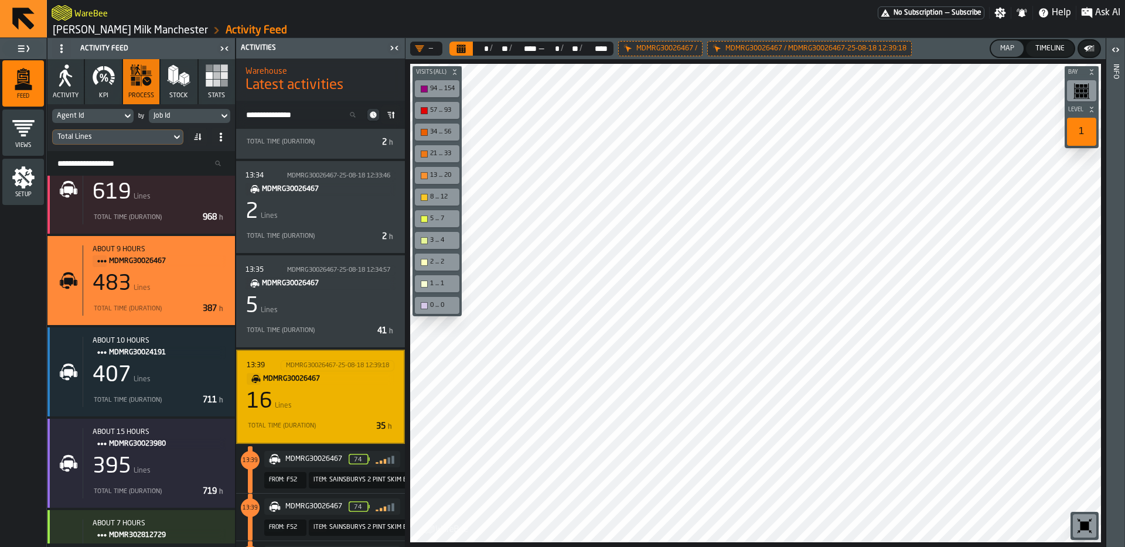
click at [331, 392] on div "16 Lines" at bounding box center [321, 401] width 148 height 23
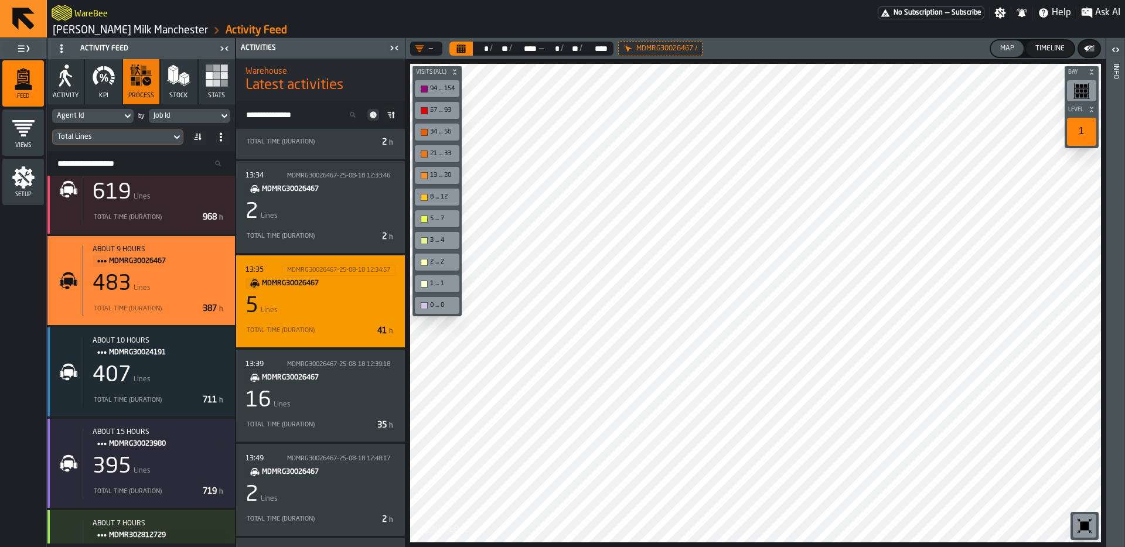
click at [338, 306] on div "5 Lines" at bounding box center [321, 306] width 150 height 23
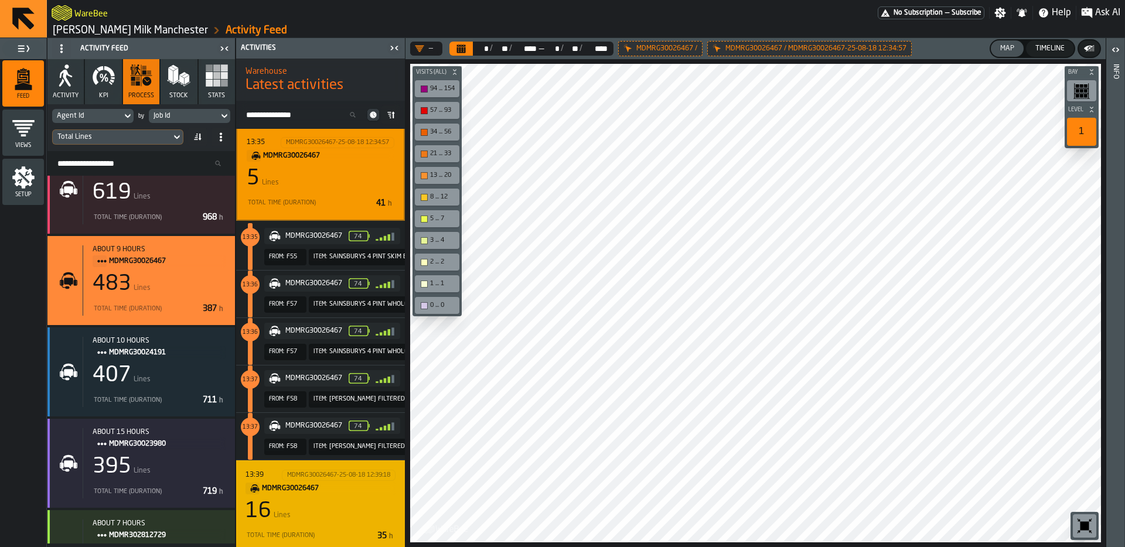
scroll to position [6335, 0]
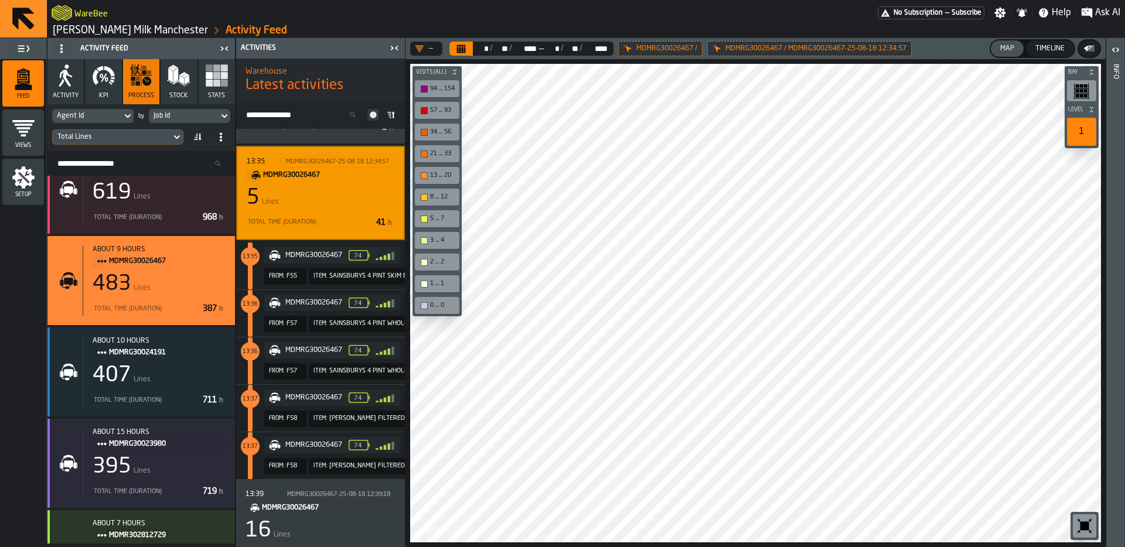
click at [105, 81] on icon "button" at bounding box center [103, 75] width 23 height 23
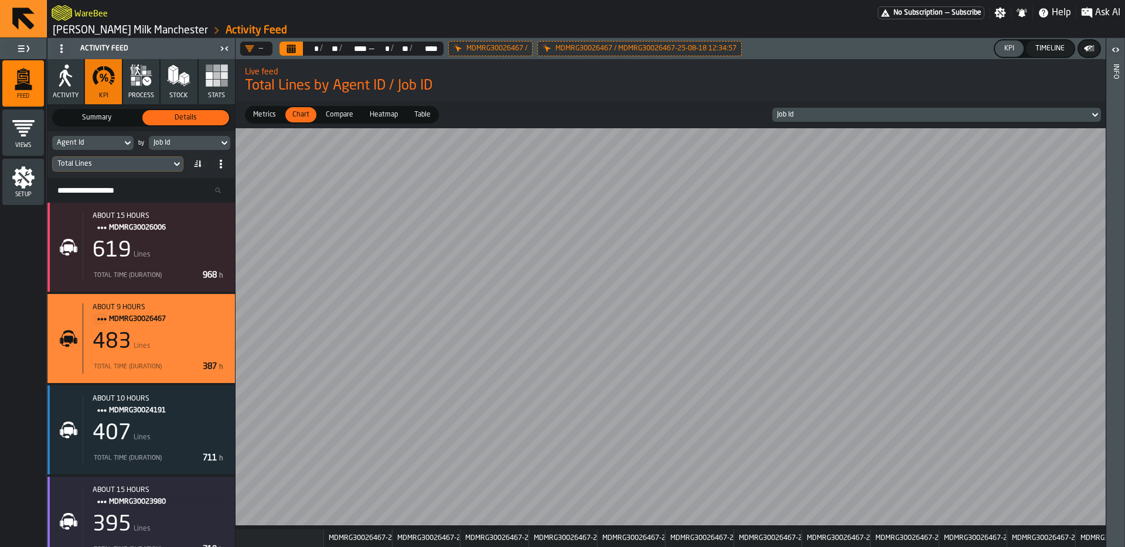
click at [262, 118] on span "Metrics" at bounding box center [265, 115] width 32 height 11
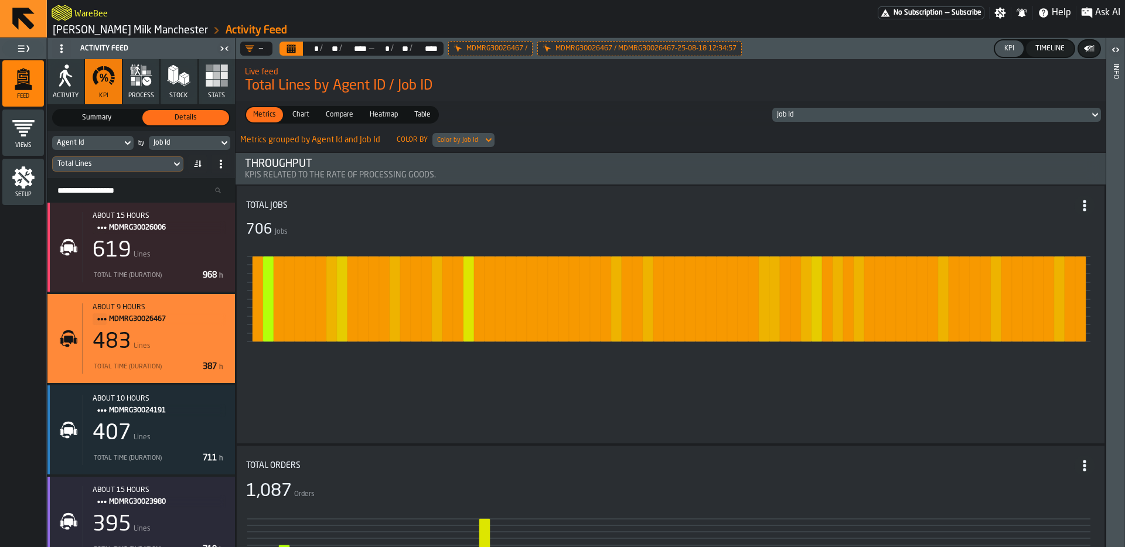
click at [55, 45] on span at bounding box center [61, 48] width 19 height 19
click at [72, 72] on div "Hide Setup" at bounding box center [89, 72] width 61 height 14
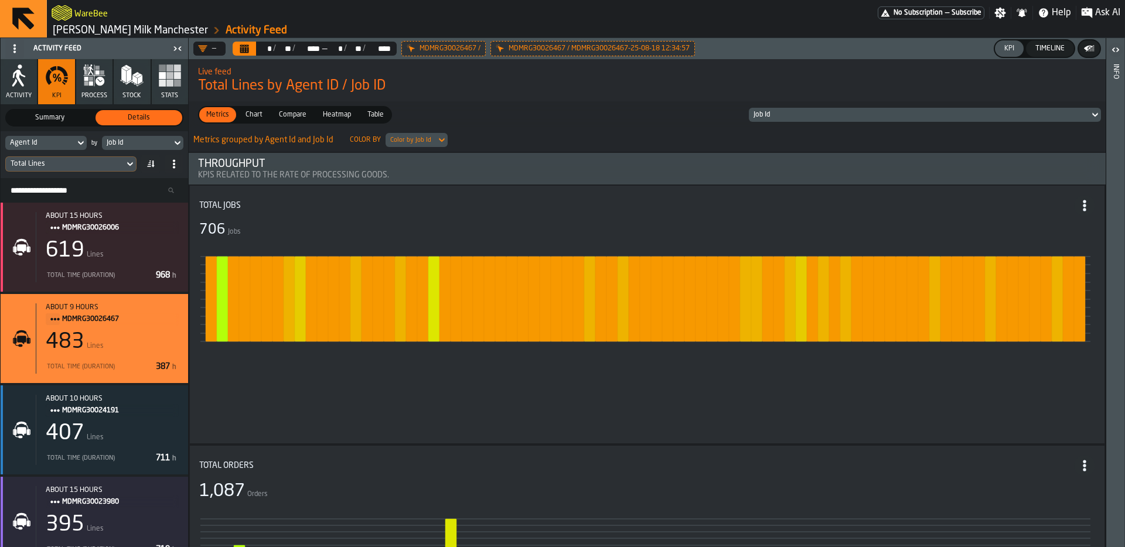
click at [119, 141] on div "Job Id" at bounding box center [137, 143] width 60 height 8
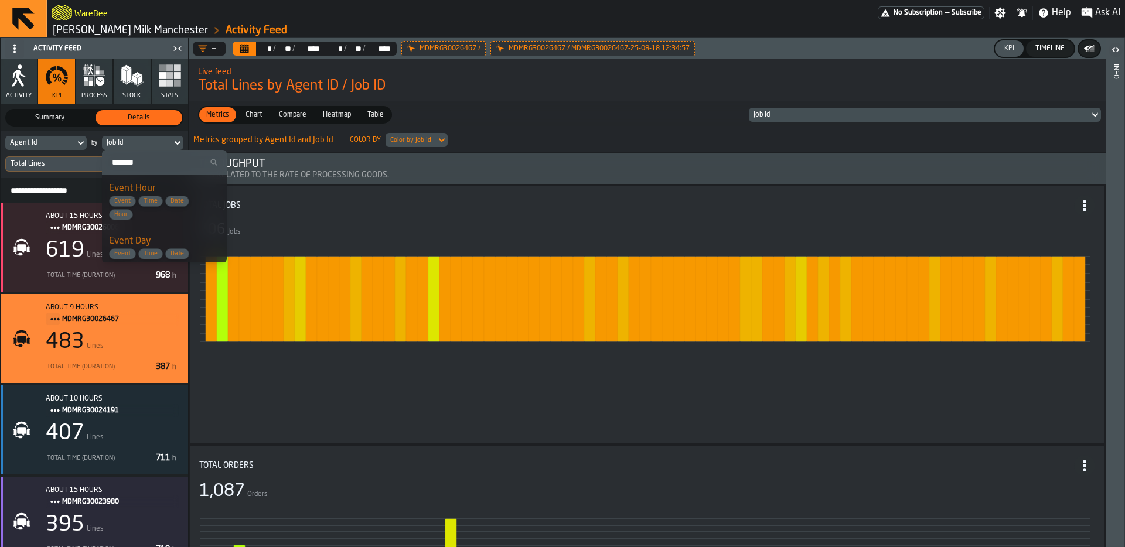
click at [196, 203] on span "Event Time Date Hour" at bounding box center [156, 208] width 94 height 25
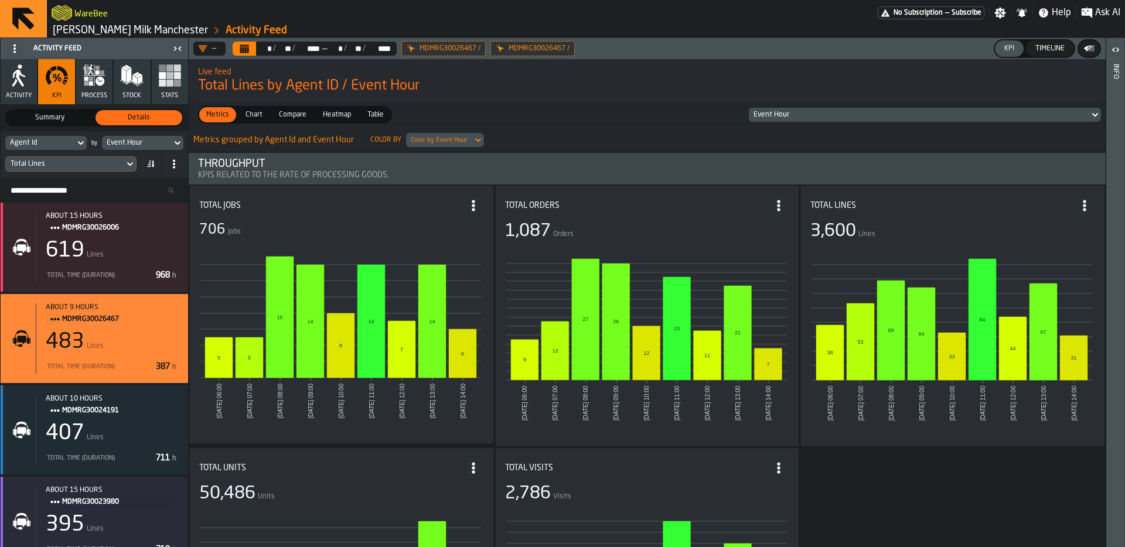
click at [245, 46] on icon "Calendar" at bounding box center [244, 46] width 9 height 2
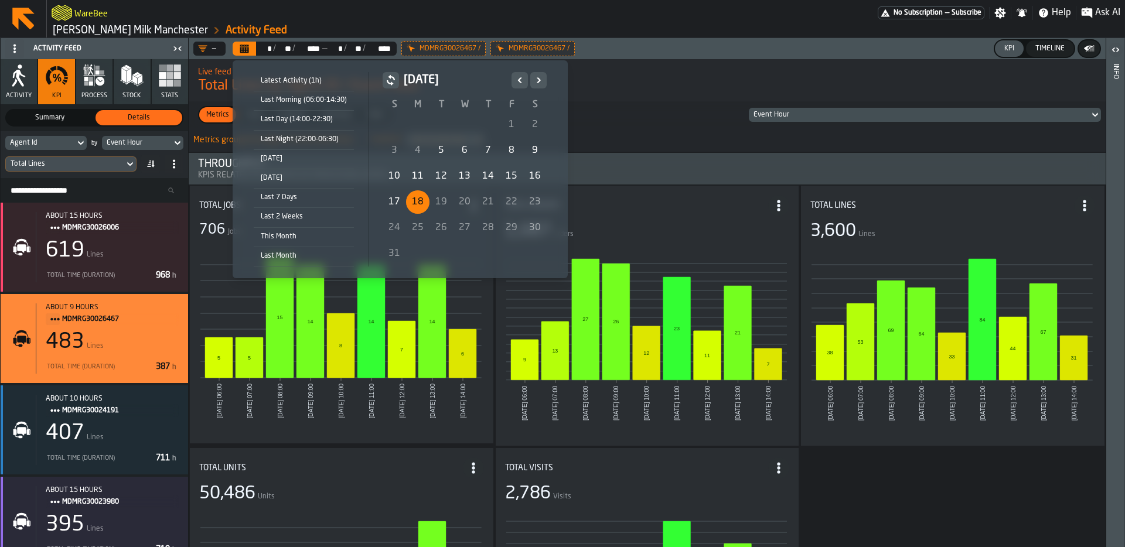
click at [393, 202] on div "17" at bounding box center [394, 201] width 23 height 23
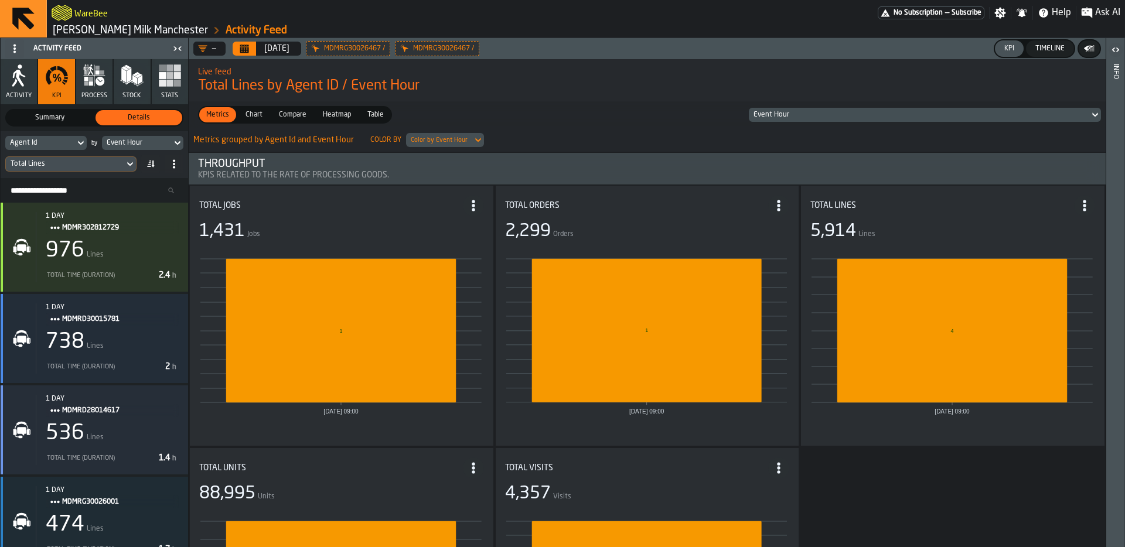
click at [0, 0] on icon at bounding box center [0, 0] width 0 height 0
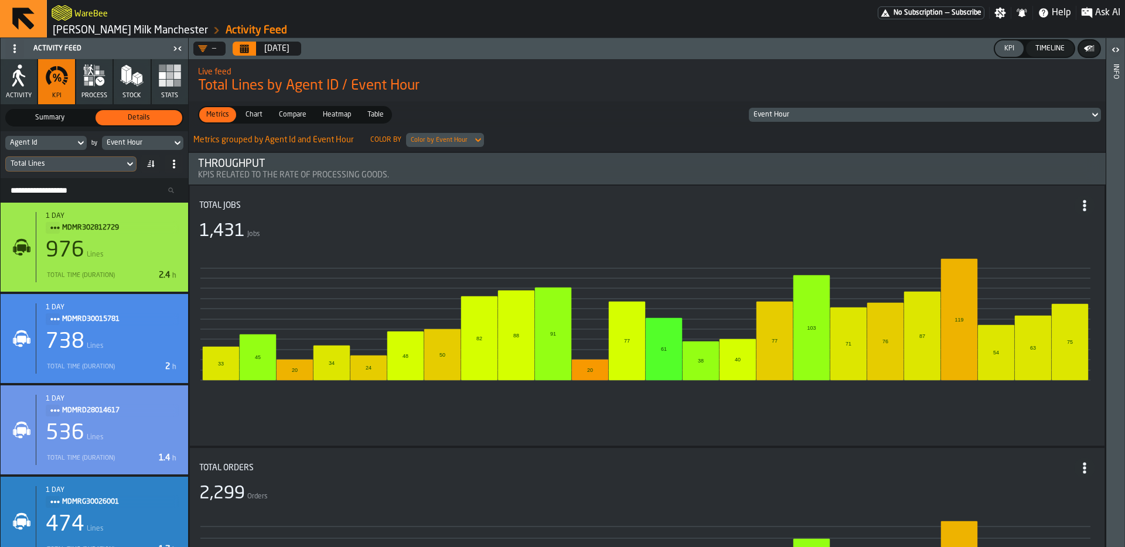
click at [154, 165] on icon at bounding box center [150, 163] width 9 height 9
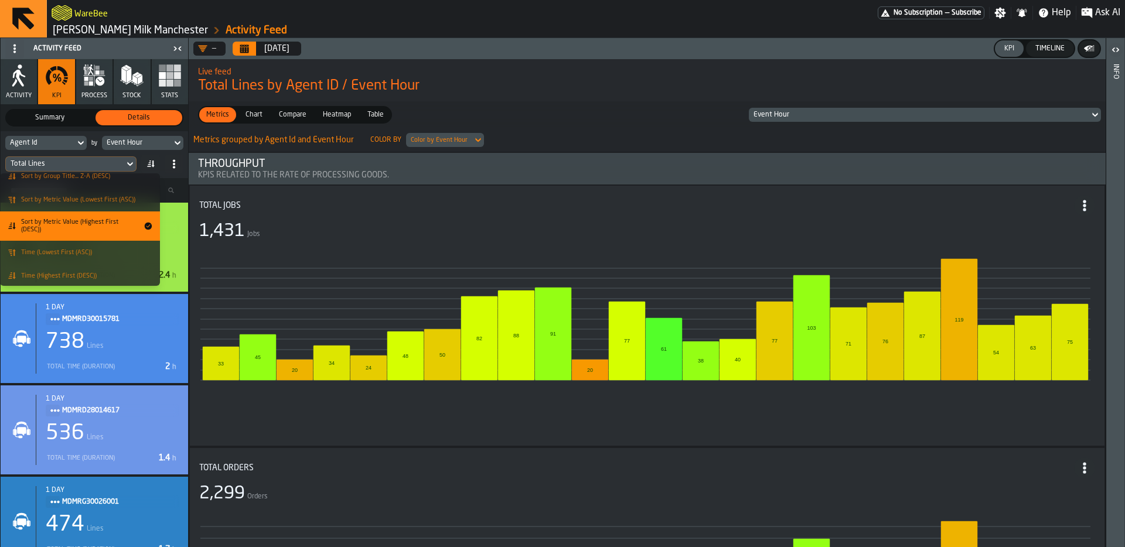
scroll to position [33, 0]
click at [289, 166] on div "Throughput" at bounding box center [647, 164] width 899 height 13
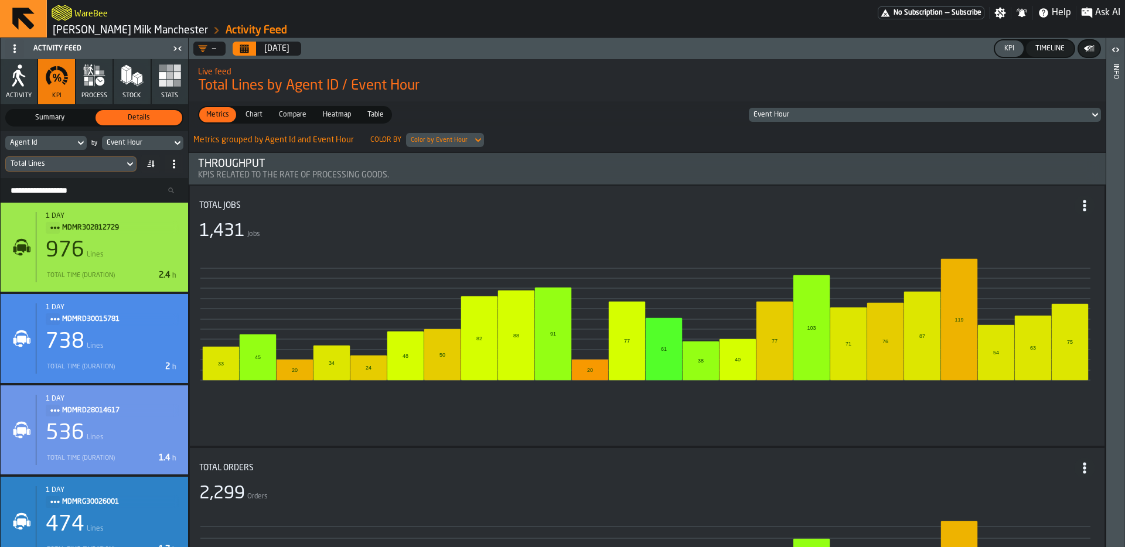
click at [94, 75] on icon "button" at bounding box center [95, 76] width 22 height 22
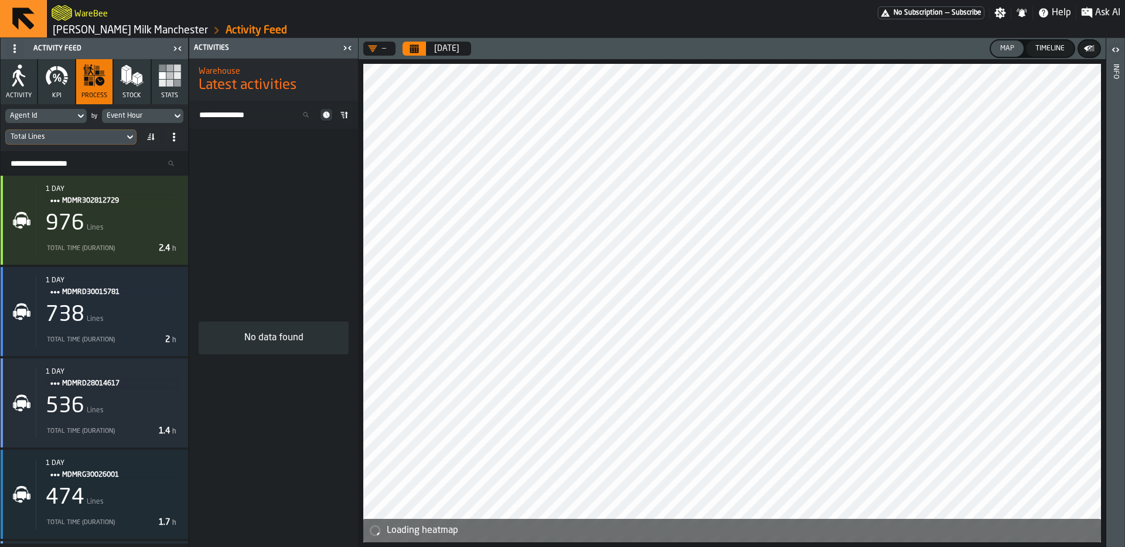
click at [342, 118] on icon at bounding box center [343, 114] width 9 height 9
click at [309, 193] on span "Sort by Metric Value (Lowest First (ASC))" at bounding box center [301, 197] width 82 height 15
click at [67, 88] on button "KPI" at bounding box center [56, 81] width 36 height 45
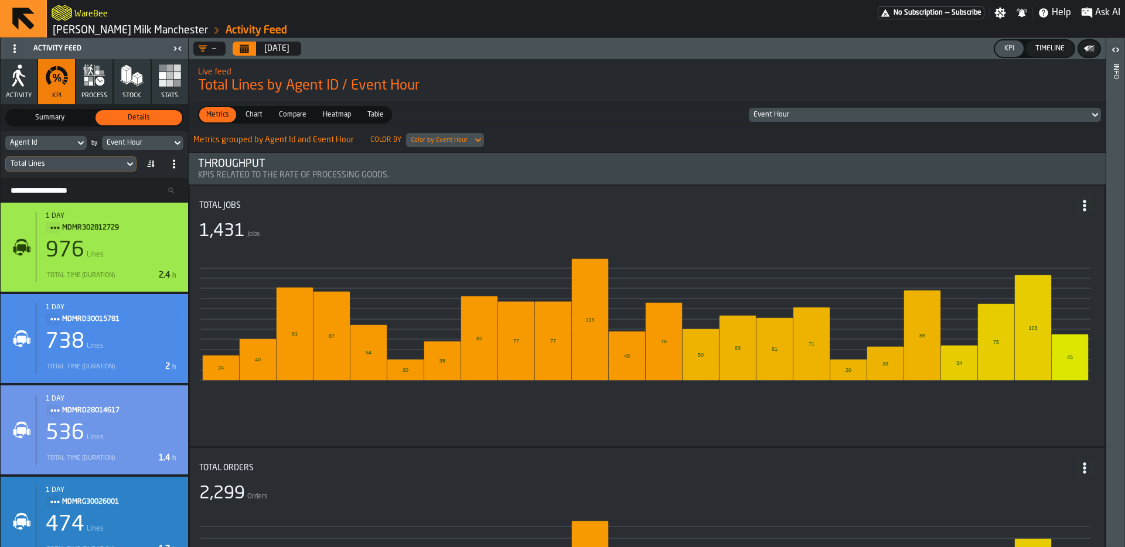
click at [103, 86] on icon "button" at bounding box center [94, 75] width 23 height 23
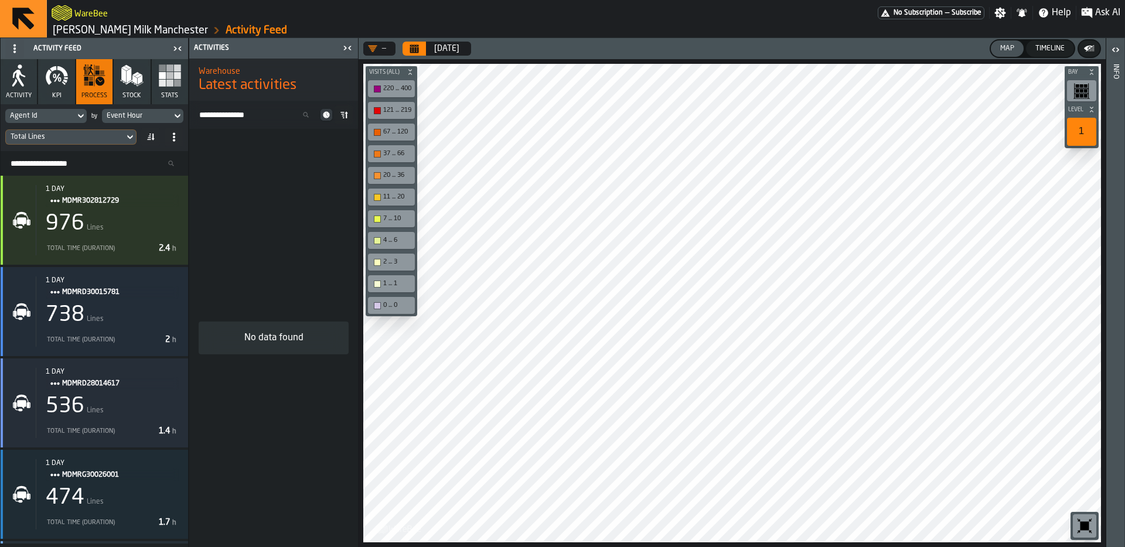
click at [347, 115] on icon at bounding box center [343, 114] width 9 height 9
click at [308, 205] on span "Time (Lowest First (ASC))" at bounding box center [297, 204] width 71 height 8
click at [61, 76] on icon "button" at bounding box center [56, 75] width 23 height 23
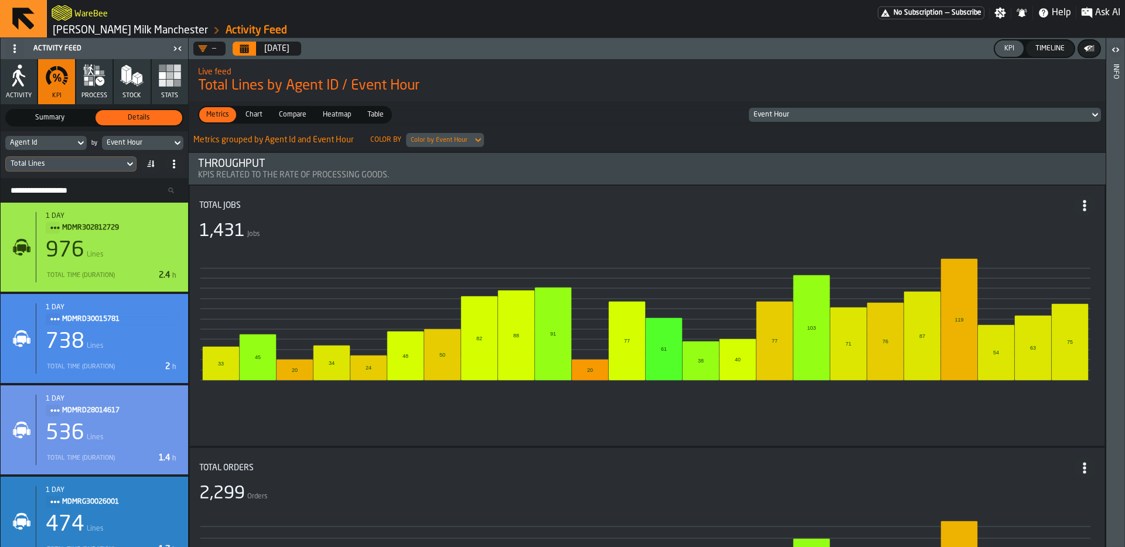
click at [823, 121] on div "Event Hour" at bounding box center [919, 114] width 341 height 13
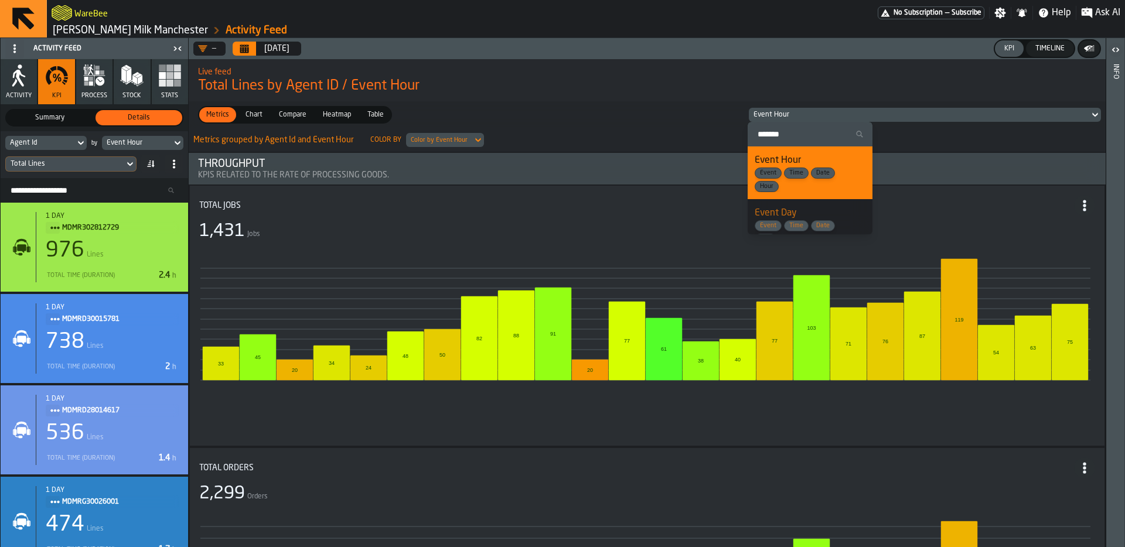
click at [628, 135] on div "Metrics grouped by Agent Id and Event Hour Color by Color by Event Hour" at bounding box center [647, 139] width 917 height 23
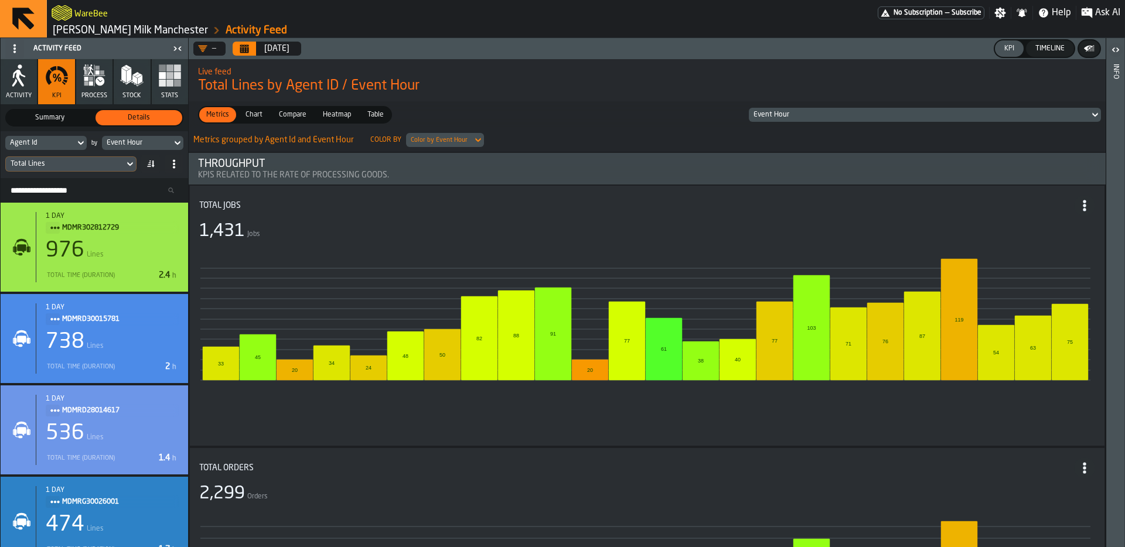
click at [377, 113] on span "Table" at bounding box center [376, 115] width 26 height 11
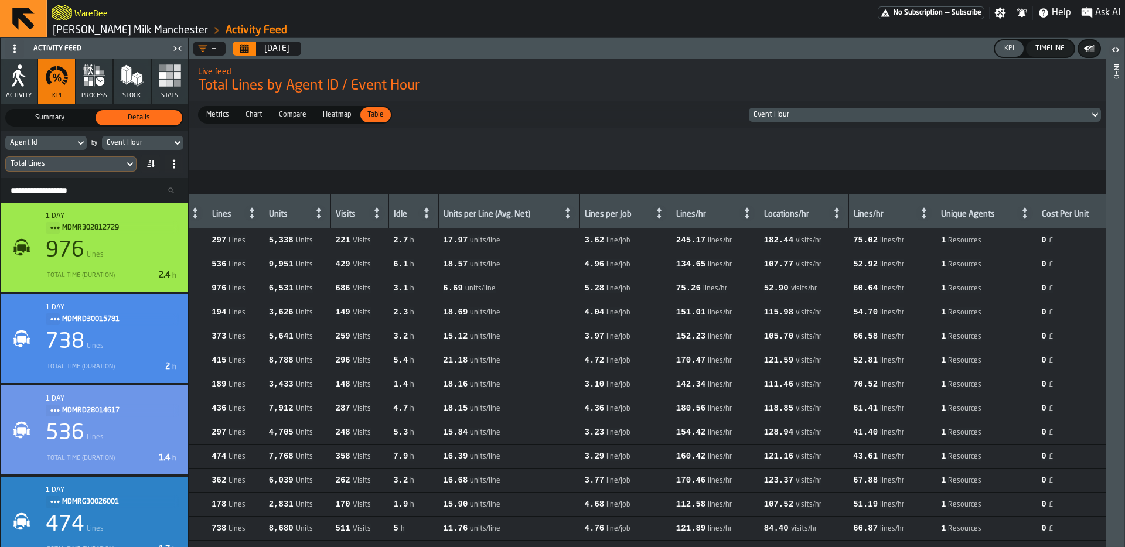
scroll to position [0, 268]
click at [70, 164] on div "Total Lines" at bounding box center [65, 164] width 109 height 8
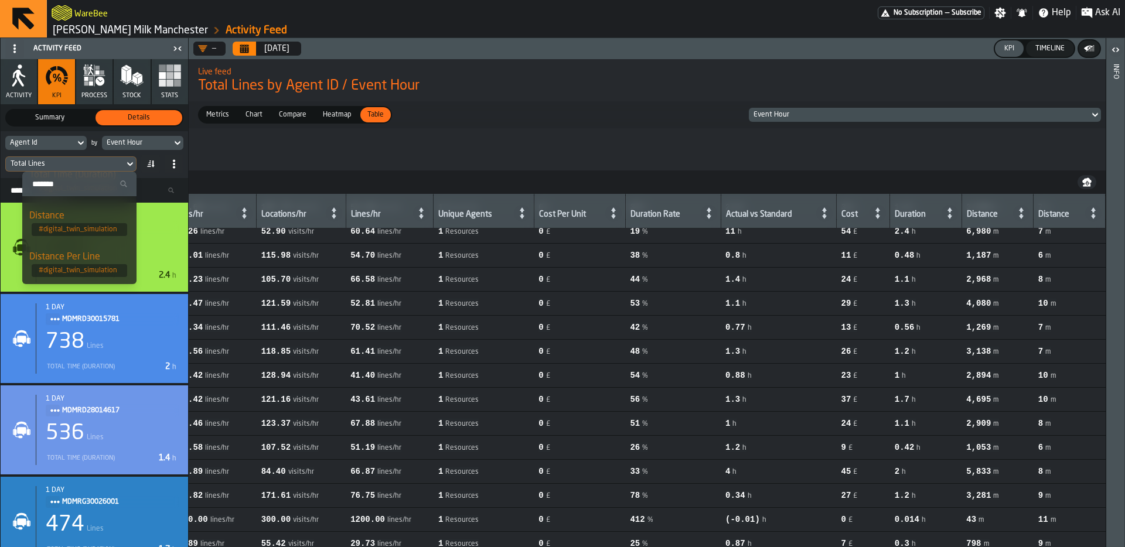
scroll to position [56, 0]
click at [67, 164] on div "Total Lines" at bounding box center [65, 164] width 109 height 8
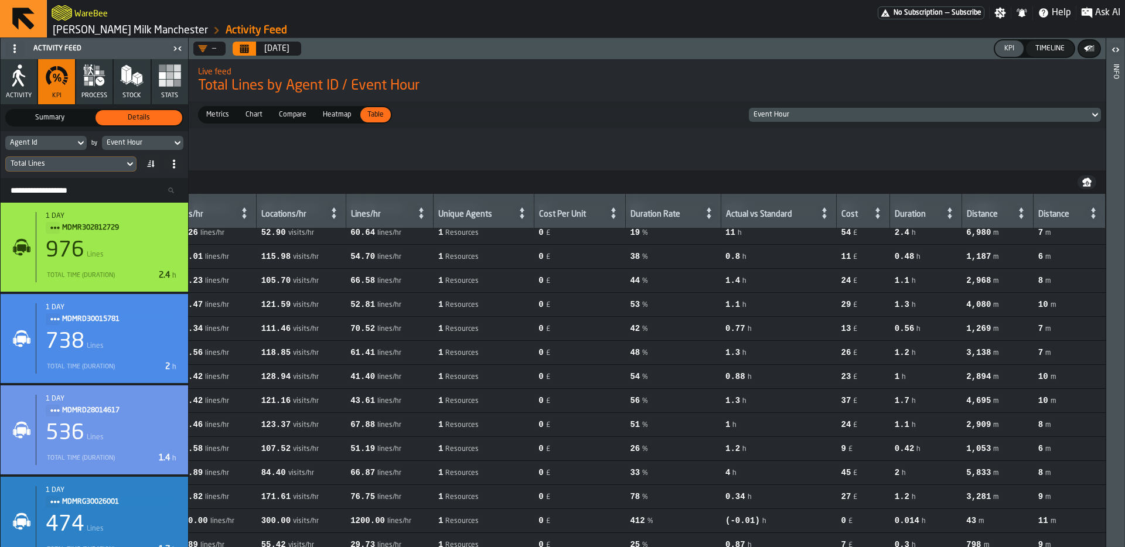
click at [61, 145] on div "Agent Id" at bounding box center [40, 143] width 60 height 8
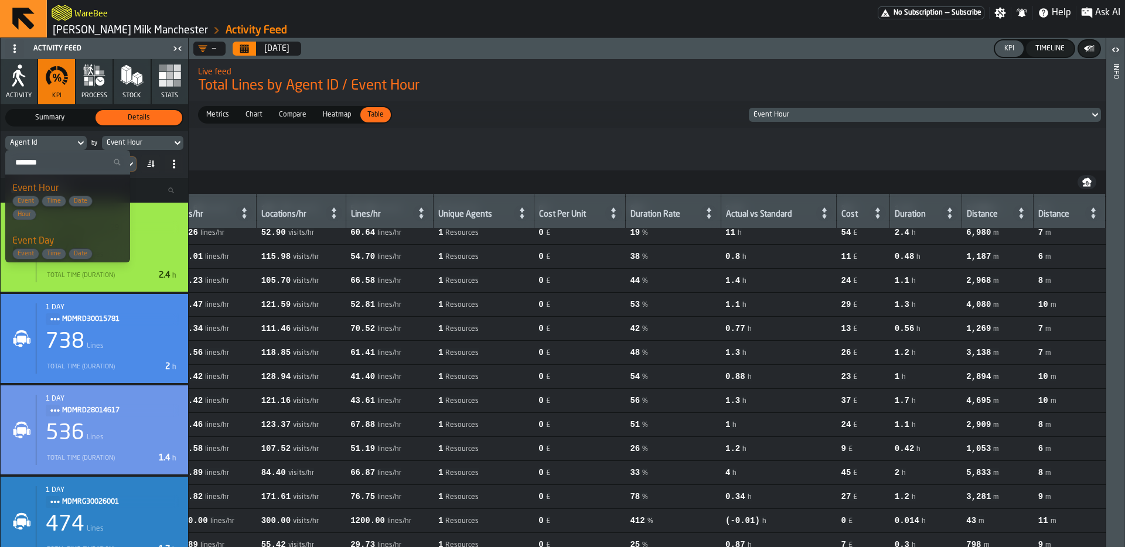
click at [59, 162] on input "Search" at bounding box center [67, 162] width 115 height 15
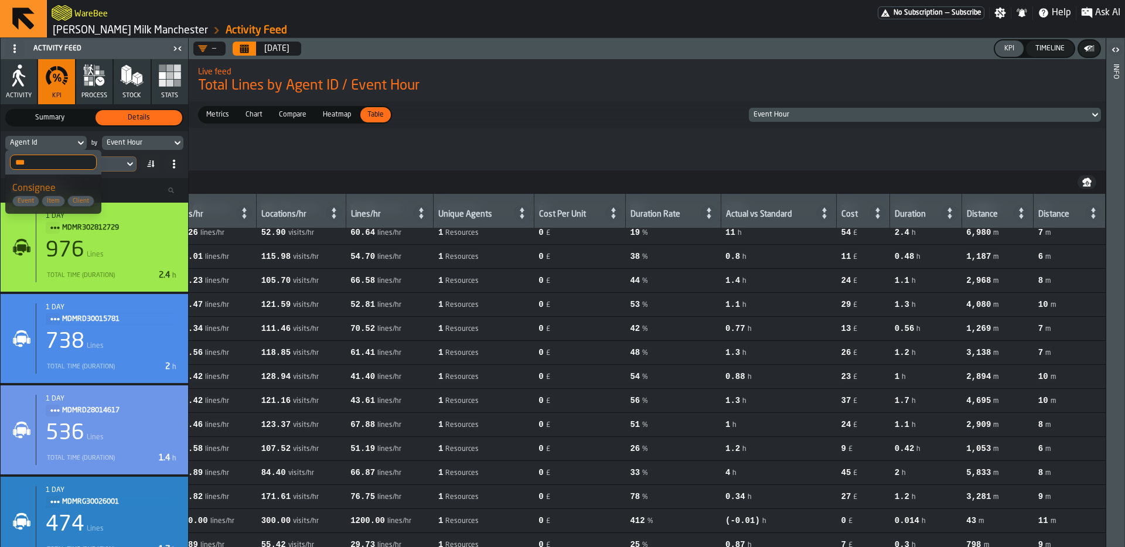
type input "***"
click at [18, 192] on span "Consignee" at bounding box center [33, 188] width 43 height 9
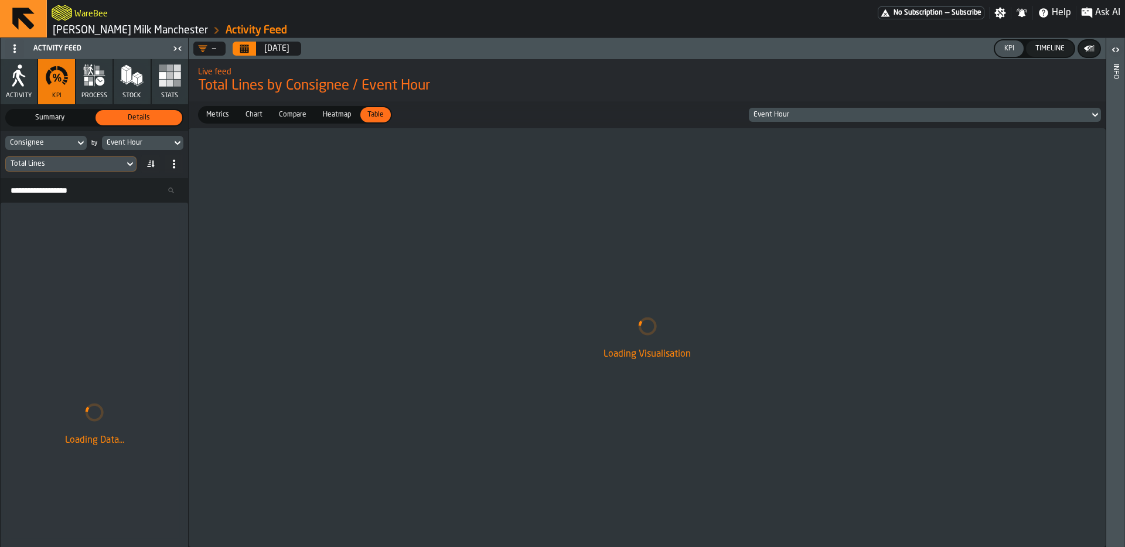
click at [165, 147] on div "Event Hour" at bounding box center [137, 143] width 60 height 8
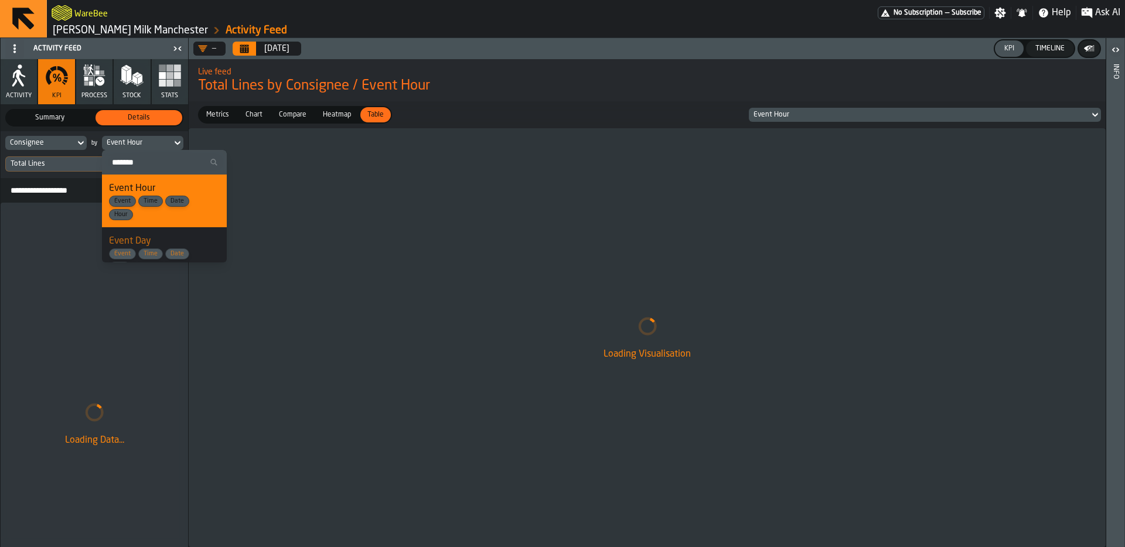
click at [168, 238] on div "Event Day Event Time Date Day" at bounding box center [164, 253] width 111 height 39
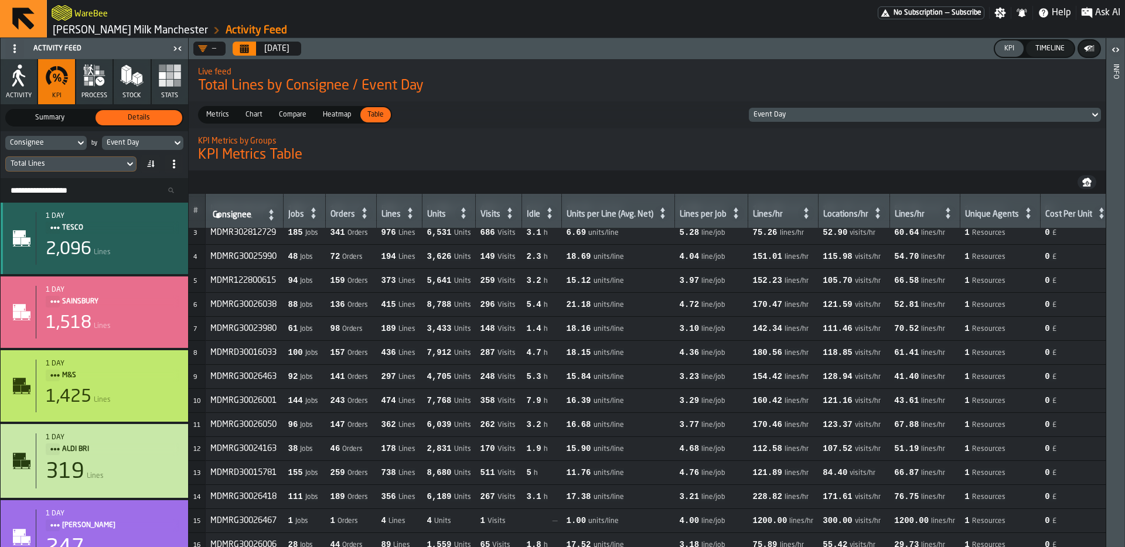
scroll to position [0, 0]
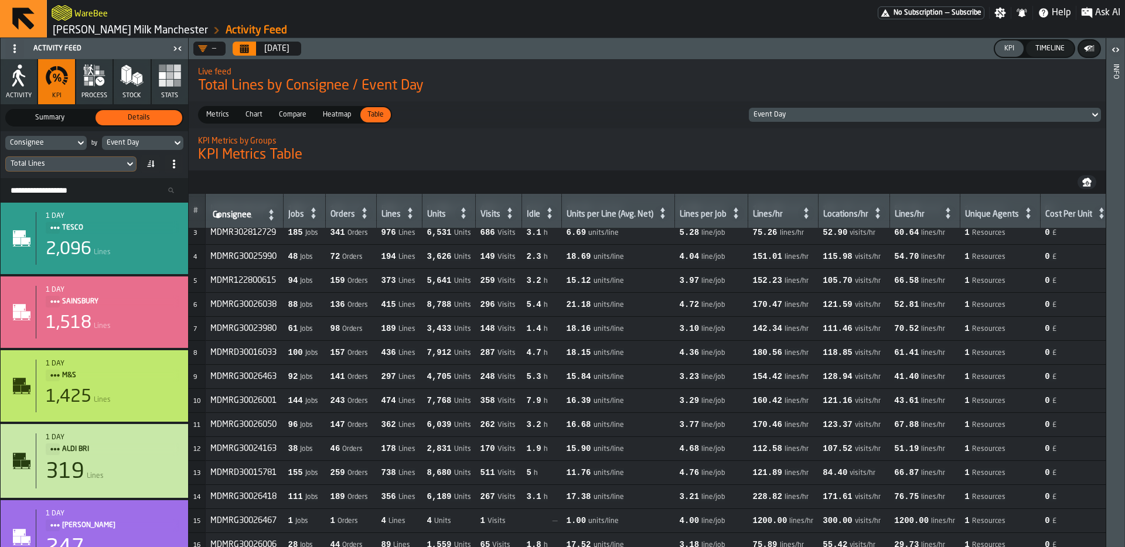
click at [223, 115] on span "Metrics" at bounding box center [218, 115] width 32 height 11
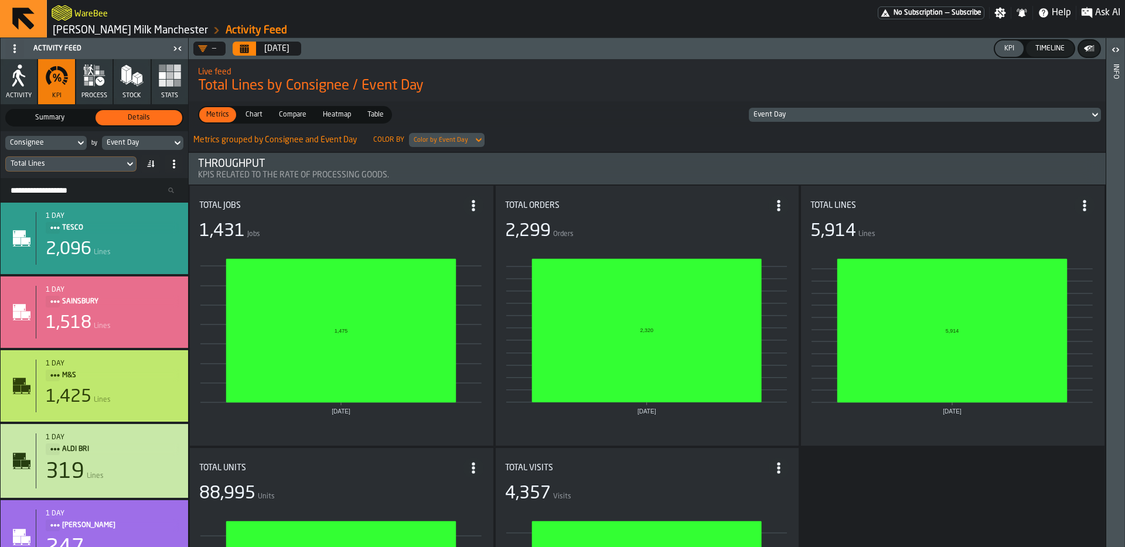
click at [373, 114] on span "Table" at bounding box center [376, 115] width 26 height 11
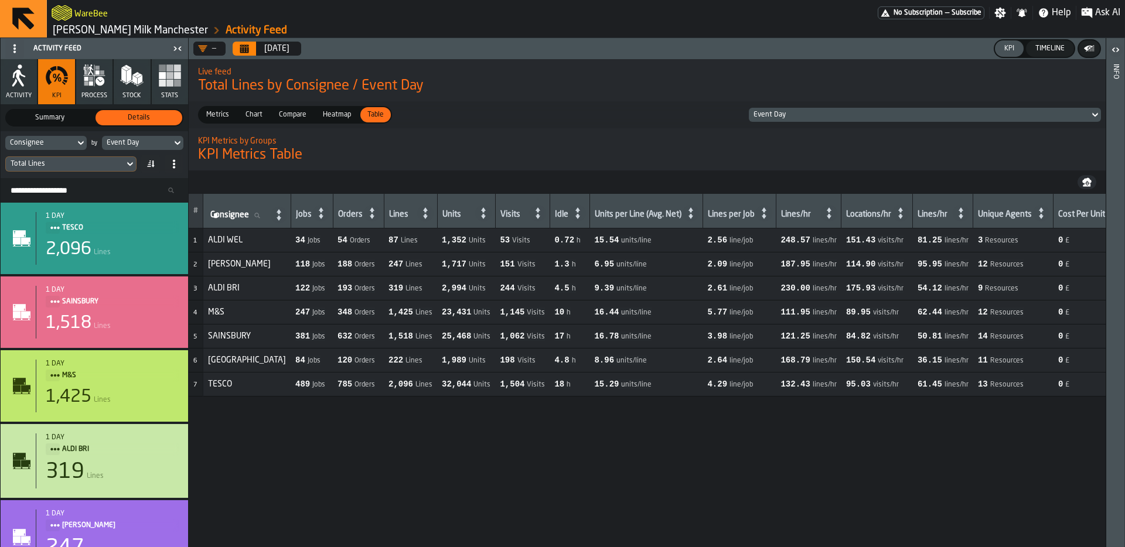
scroll to position [0, 391]
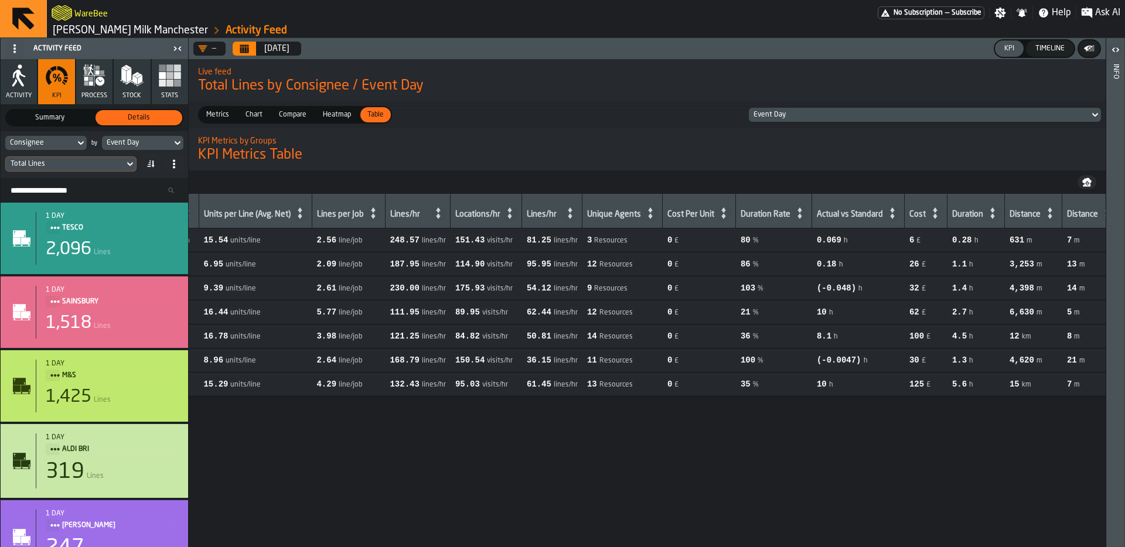
click at [1067, 315] on span "5" at bounding box center [1069, 312] width 5 height 9
click at [1074, 315] on span "m" at bounding box center [1077, 313] width 6 height 8
click at [1080, 287] on span "m" at bounding box center [1083, 289] width 6 height 8
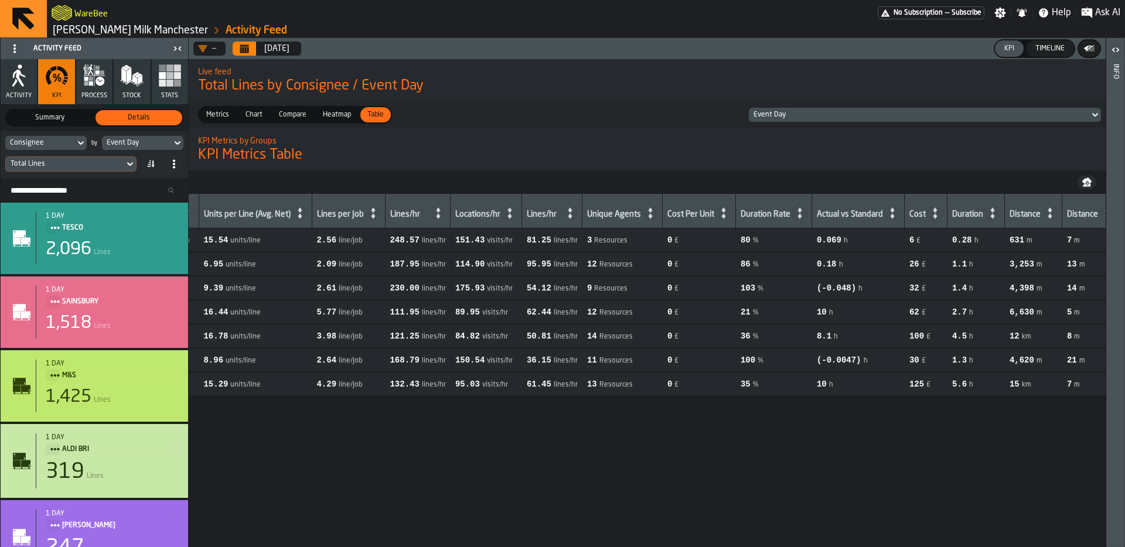
scroll to position [0, 0]
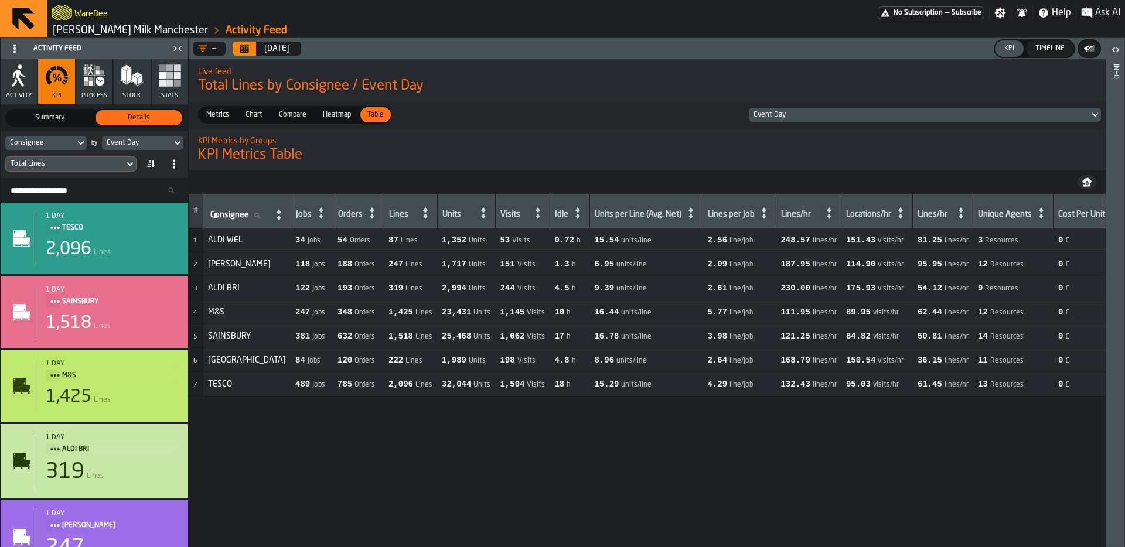
click at [232, 360] on span "[GEOGRAPHIC_DATA]" at bounding box center [247, 360] width 78 height 9
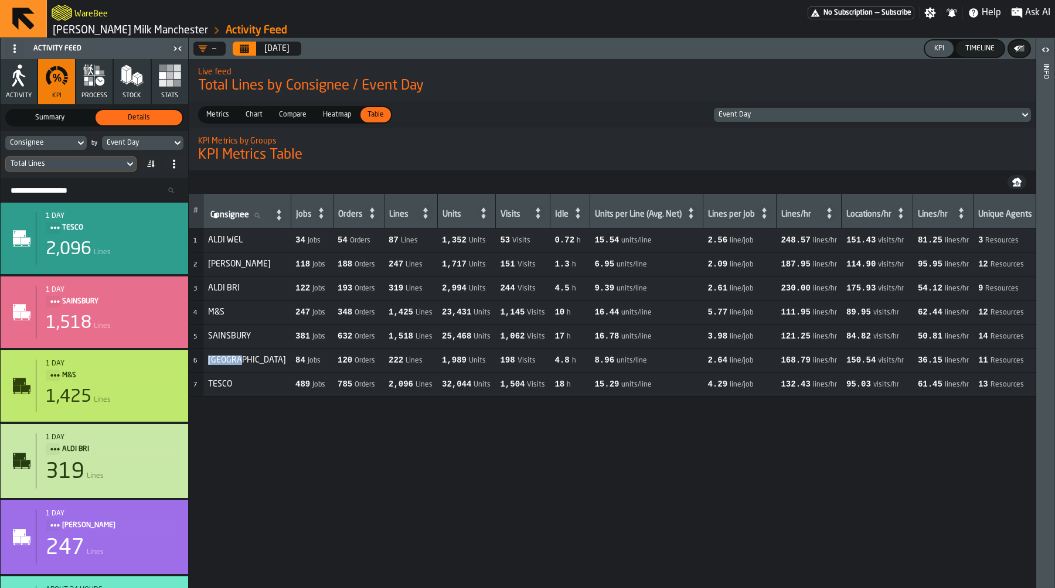
click at [92, 27] on link "[PERSON_NAME] Milk Manchester" at bounding box center [130, 30] width 155 height 13
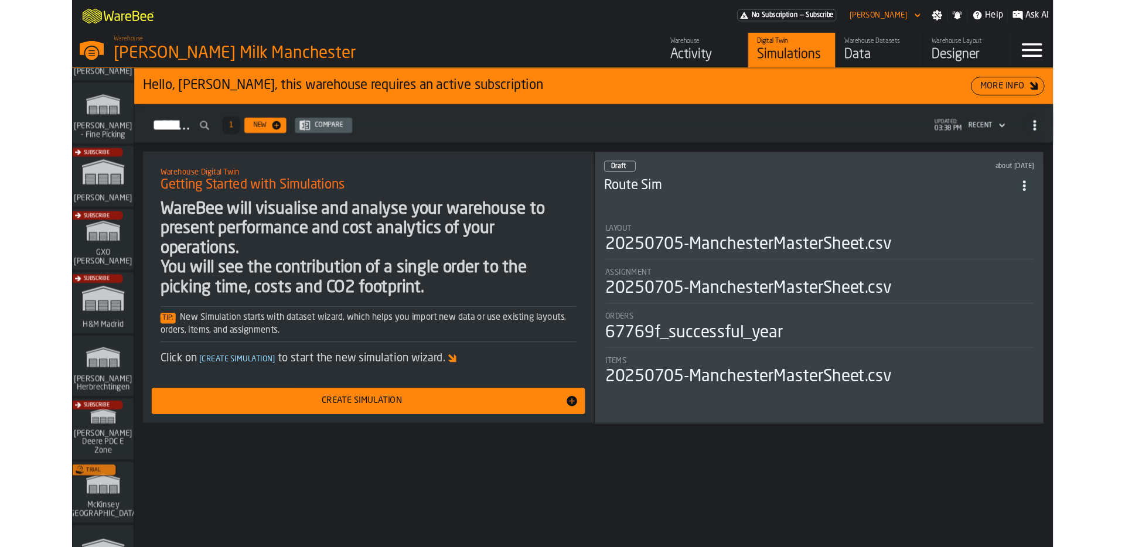
scroll to position [90, 0]
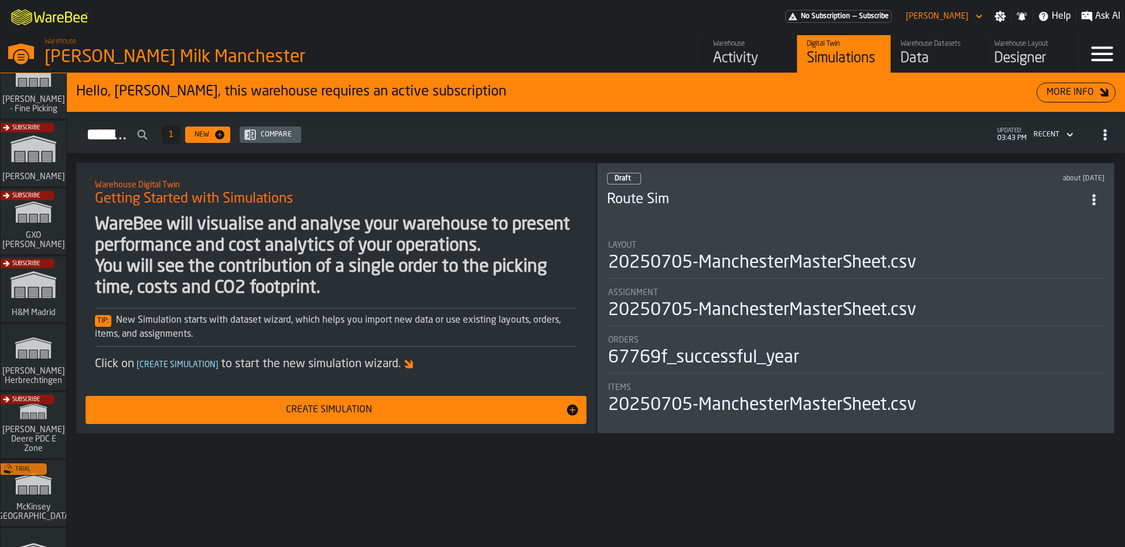
click at [714, 44] on div "Warehouse" at bounding box center [750, 44] width 74 height 8
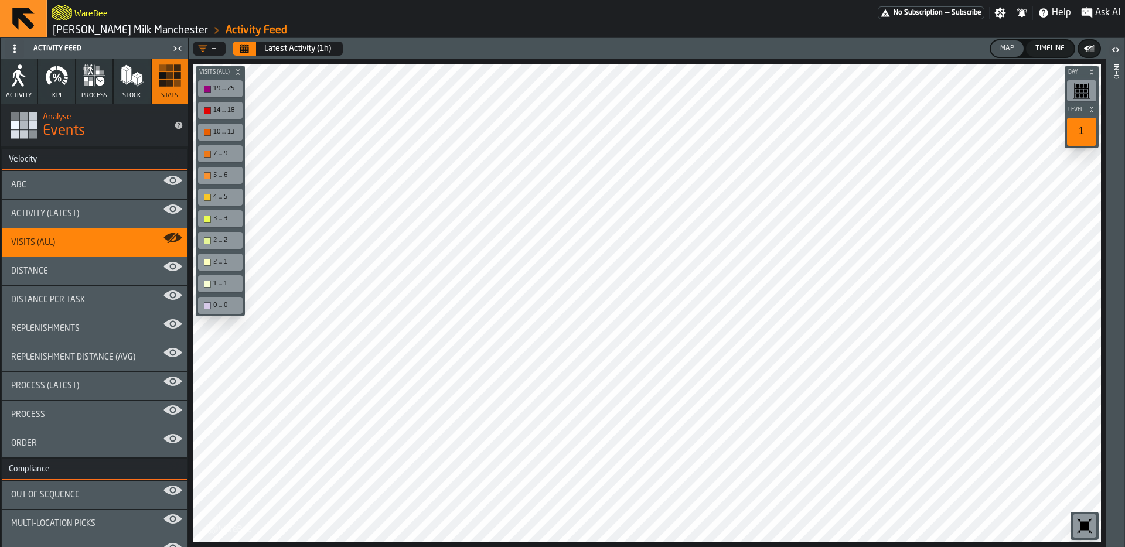
click at [19, 52] on span at bounding box center [14, 48] width 19 height 19
click at [34, 71] on div "Show Setup" at bounding box center [42, 72] width 61 height 14
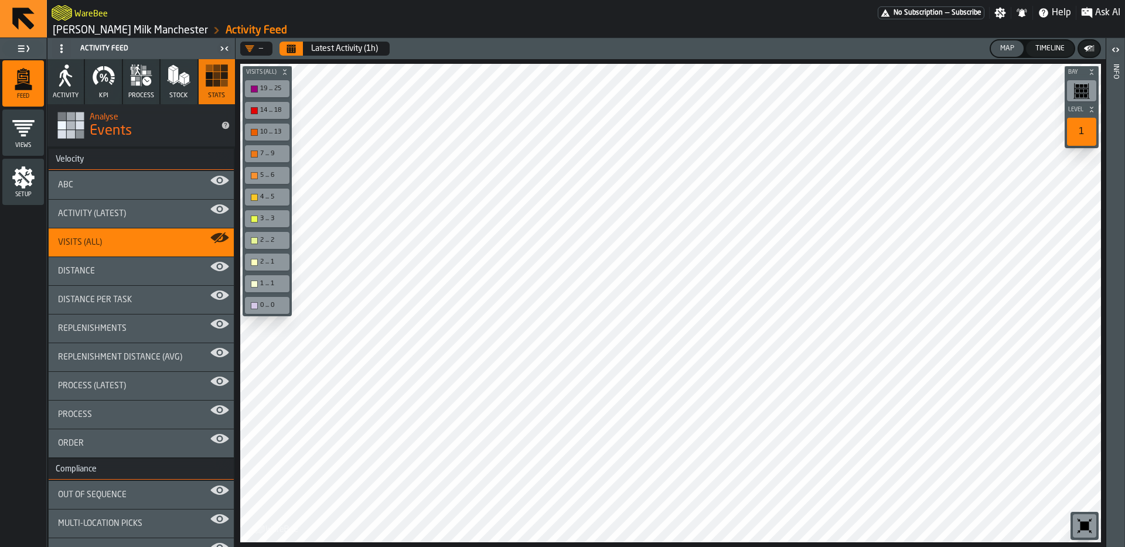
click at [27, 167] on icon "menu Setup" at bounding box center [23, 177] width 23 height 23
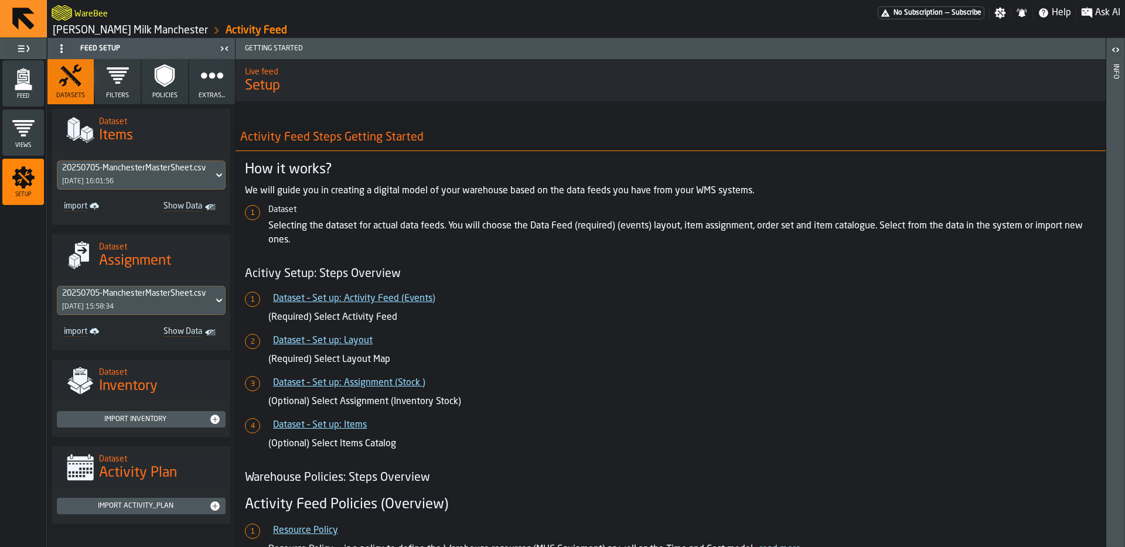
scroll to position [43, 0]
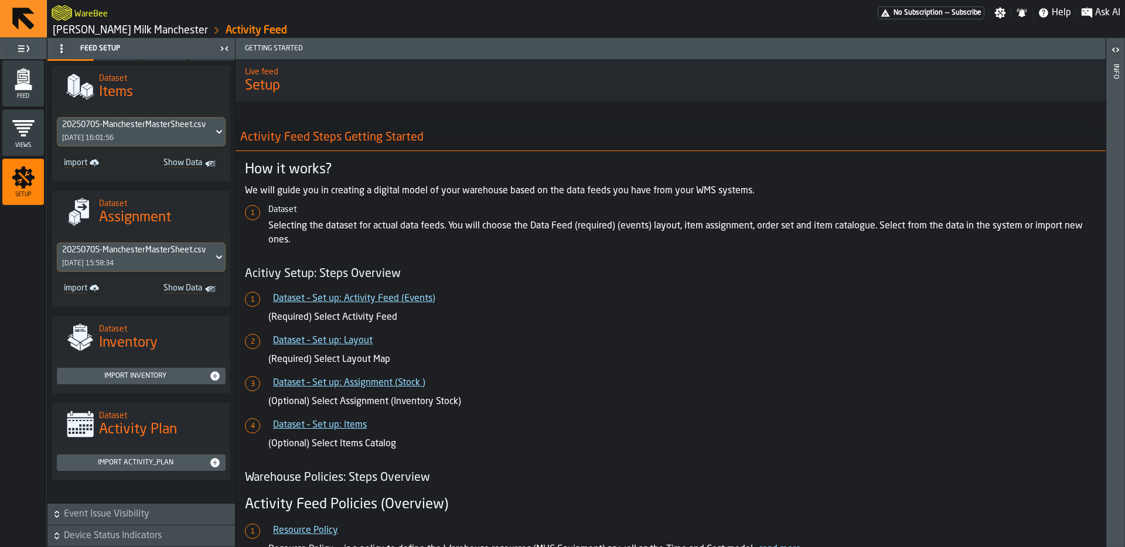
click at [137, 519] on span "Event Issue Visibility" at bounding box center [148, 515] width 169 height 14
click at [137, 516] on span "Event Issue Visibility" at bounding box center [148, 515] width 169 height 14
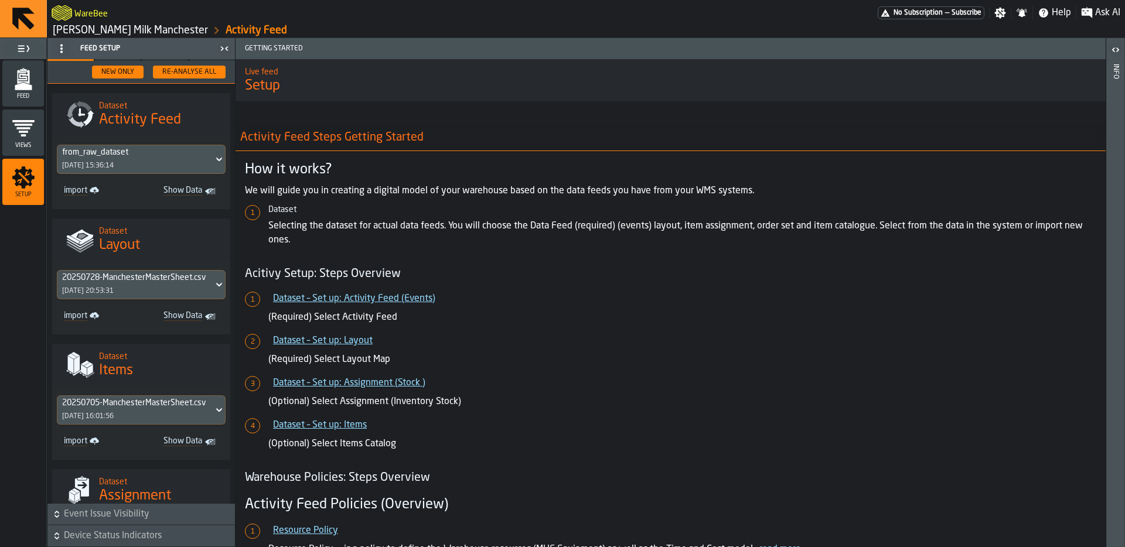
scroll to position [0, 0]
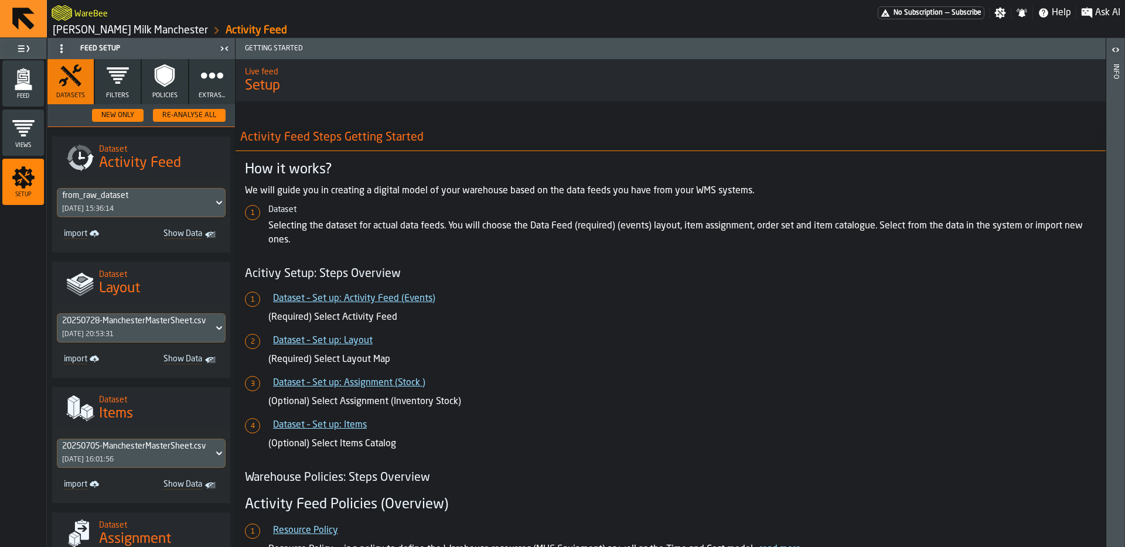
click at [114, 74] on icon "button" at bounding box center [118, 75] width 22 height 16
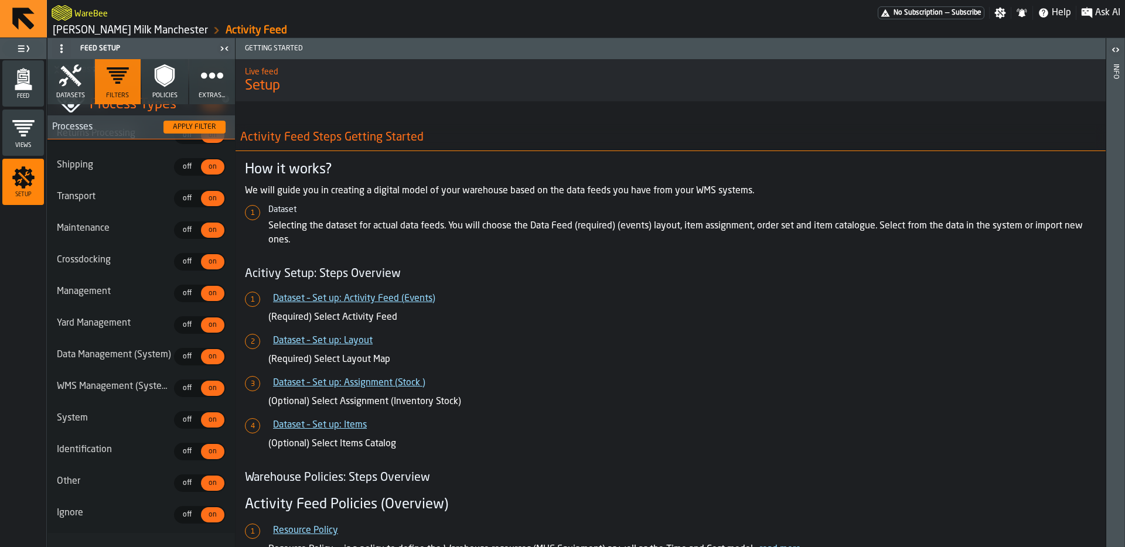
scroll to position [43, 0]
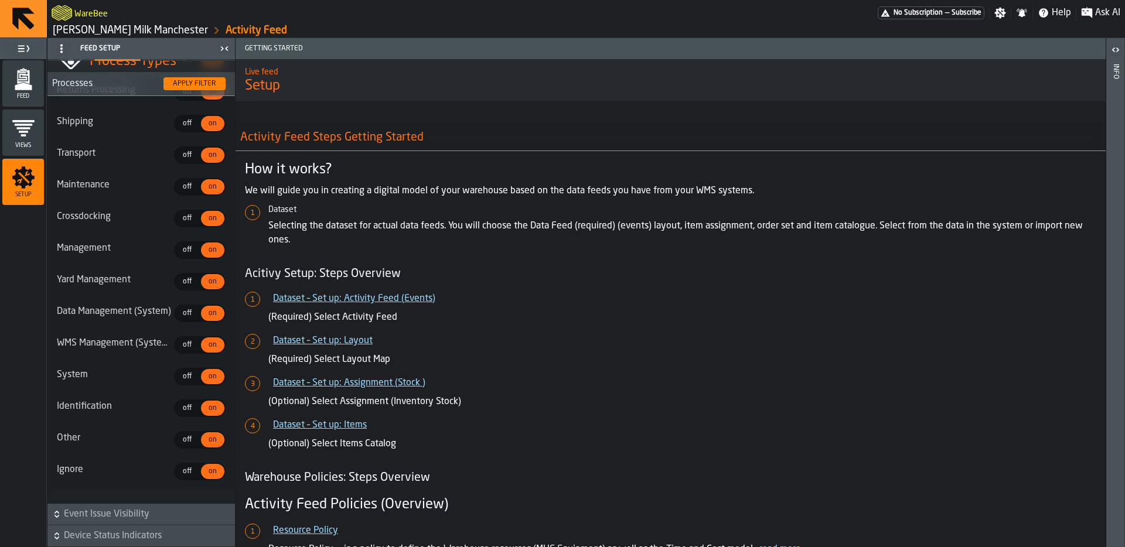
click at [109, 516] on span "Event Issue Visibility" at bounding box center [148, 515] width 169 height 14
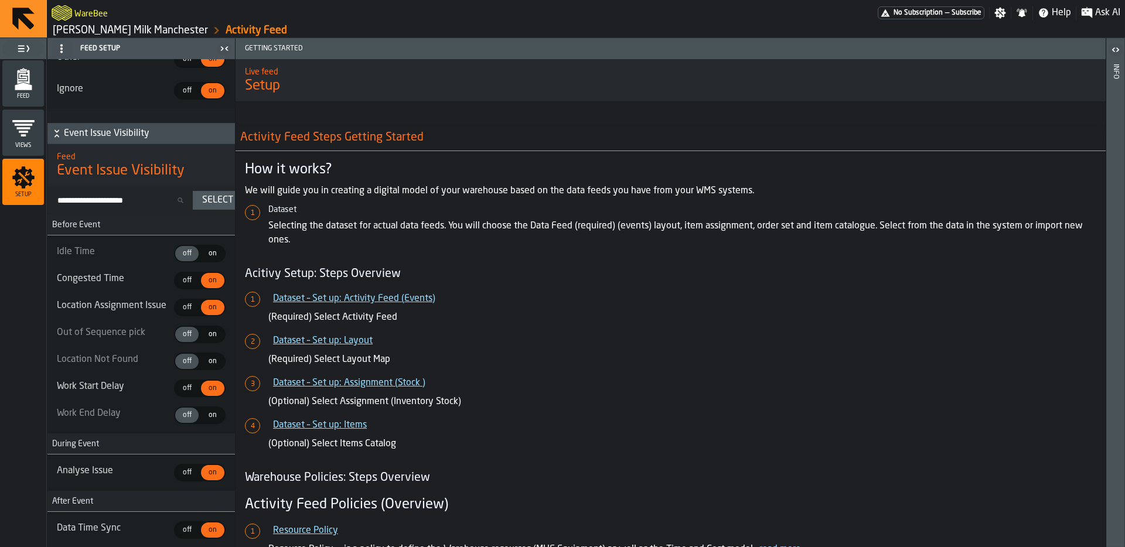
scroll to position [464, 0]
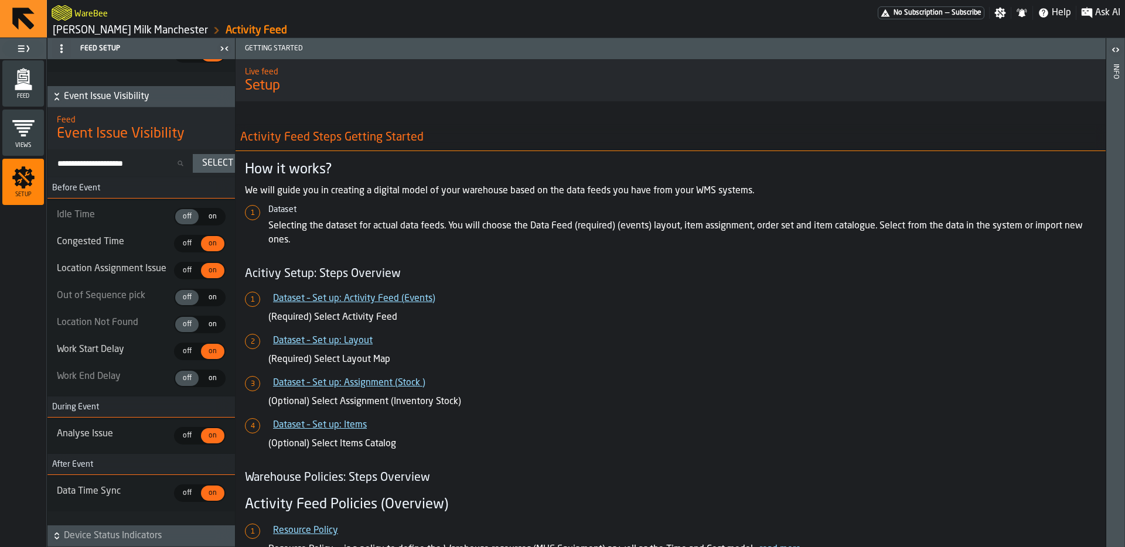
click at [107, 534] on span "Device Status Indicators" at bounding box center [148, 536] width 169 height 14
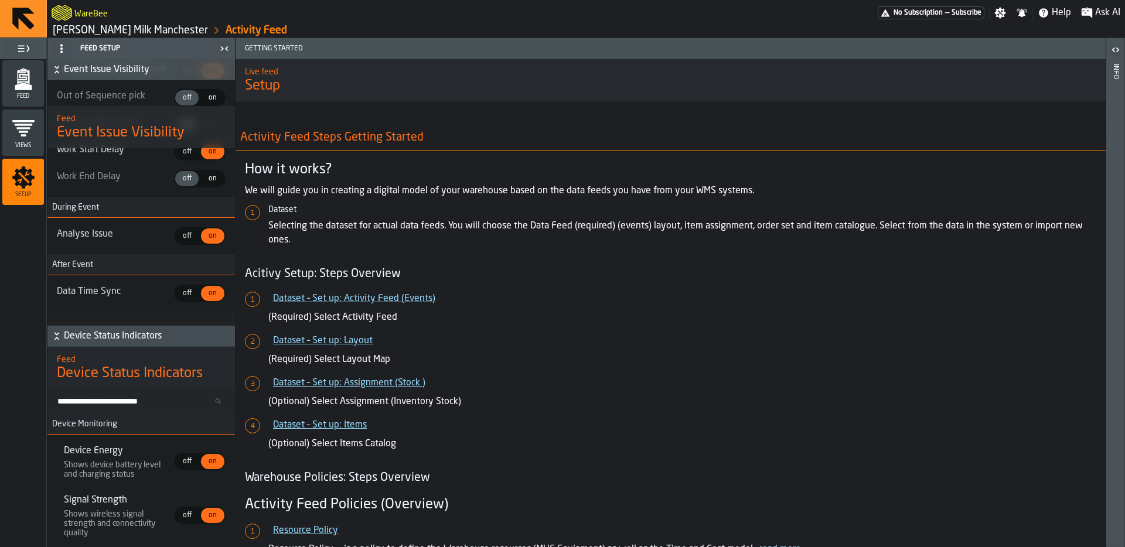
scroll to position [0, 0]
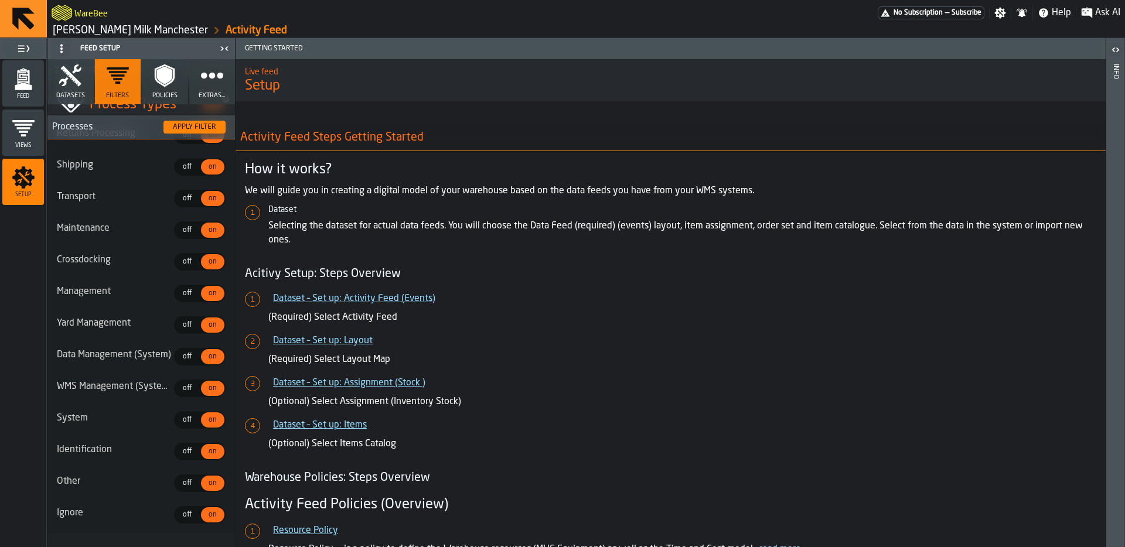
click at [197, 91] on button "Extras..." at bounding box center [212, 81] width 46 height 45
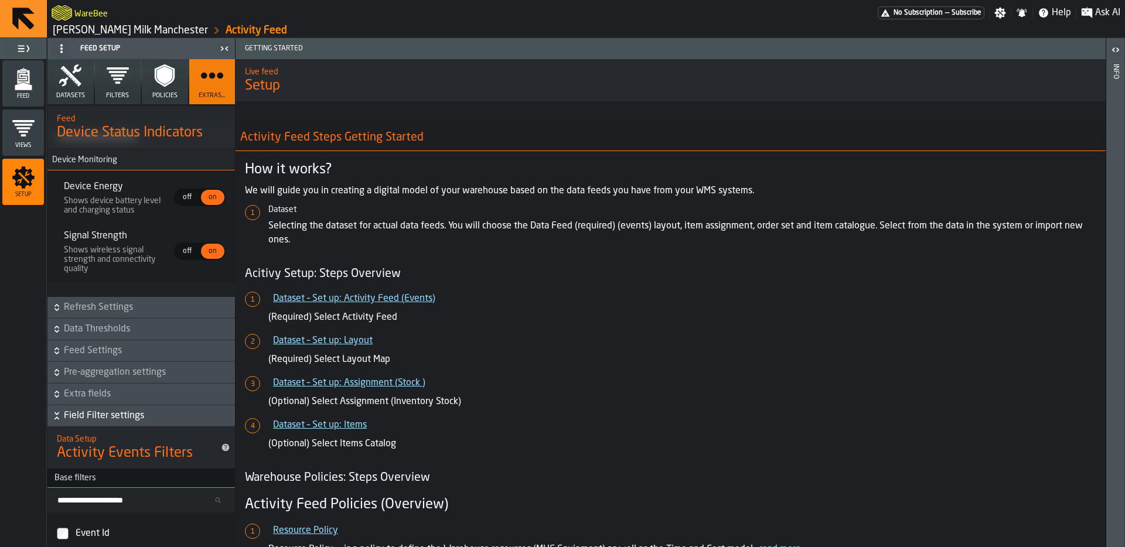
scroll to position [3258, 0]
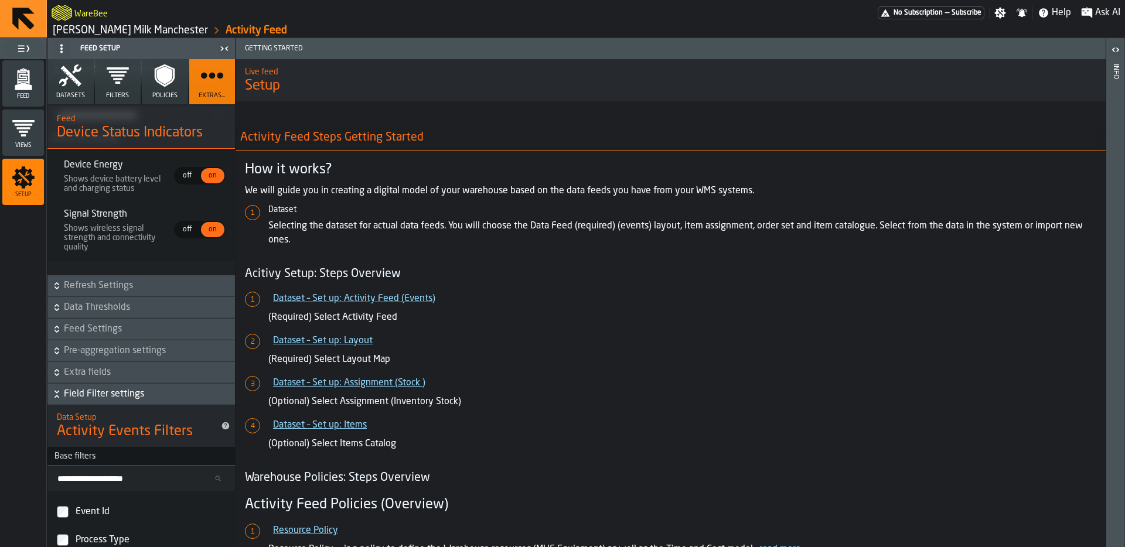
click at [109, 315] on span "Data Thresholds" at bounding box center [148, 308] width 169 height 14
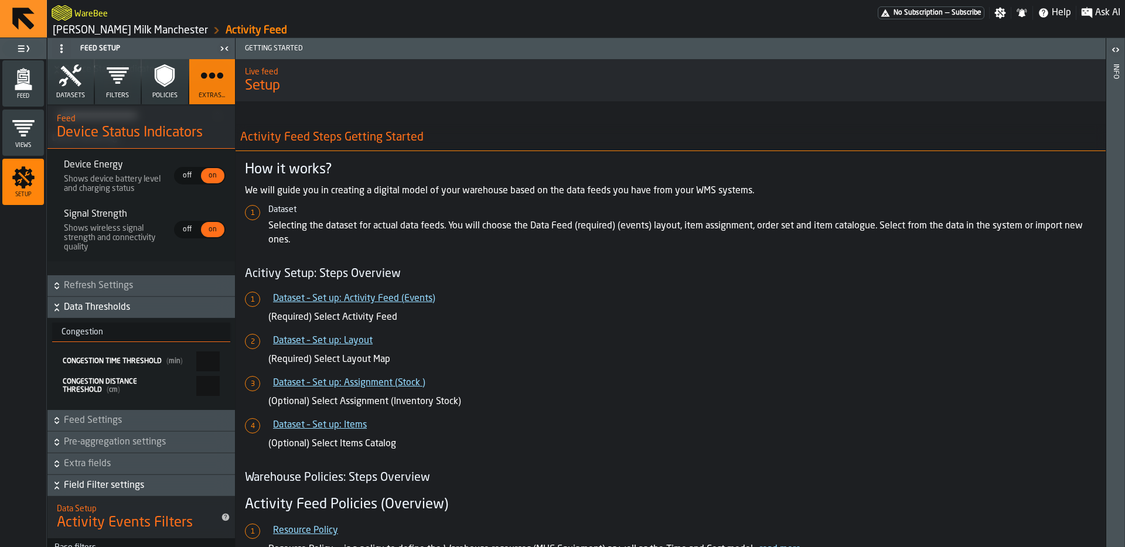
click at [196, 372] on input "*" at bounding box center [207, 362] width 23 height 20
click at [199, 396] on input "***" at bounding box center [207, 386] width 23 height 20
click at [196, 372] on input "*" at bounding box center [207, 362] width 23 height 20
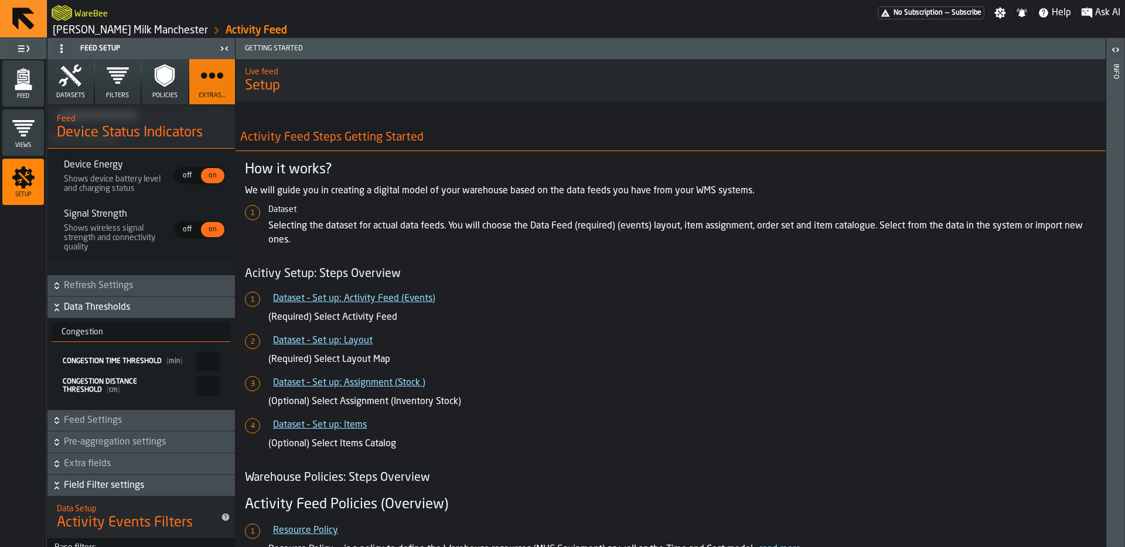
type input "*"
type textarea "* *"
type input "*"
click at [154, 372] on label "Congestion Time Threshold ( min ) *" at bounding box center [141, 362] width 159 height 20
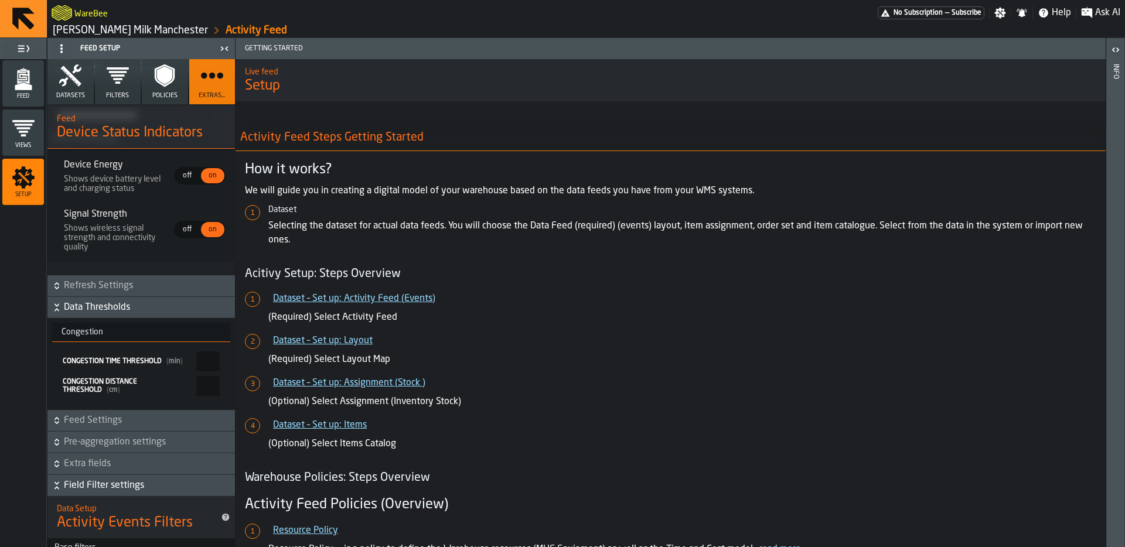
click at [196, 372] on input "*" at bounding box center [207, 362] width 23 height 20
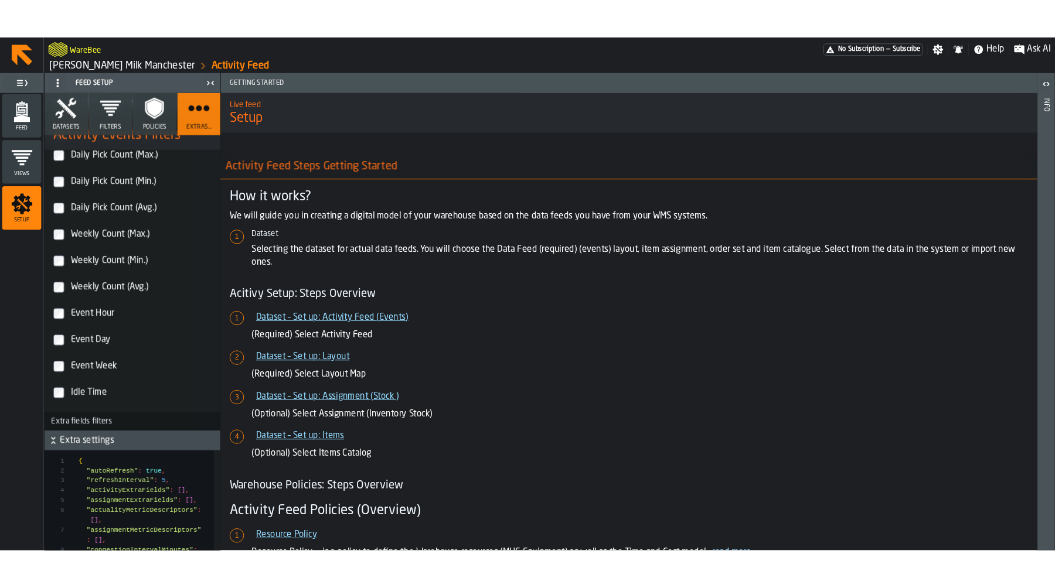
scroll to position [5704, 0]
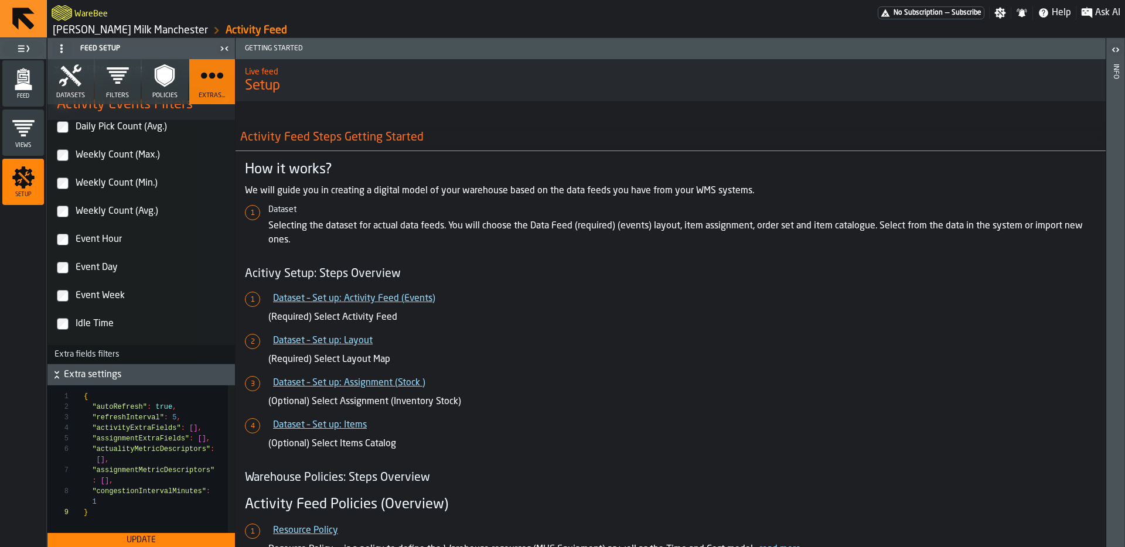
click at [156, 539] on div "Update" at bounding box center [141, 540] width 178 height 9
click at [20, 92] on div "Feed" at bounding box center [23, 83] width 42 height 32
